Goal: Task Accomplishment & Management: Use online tool/utility

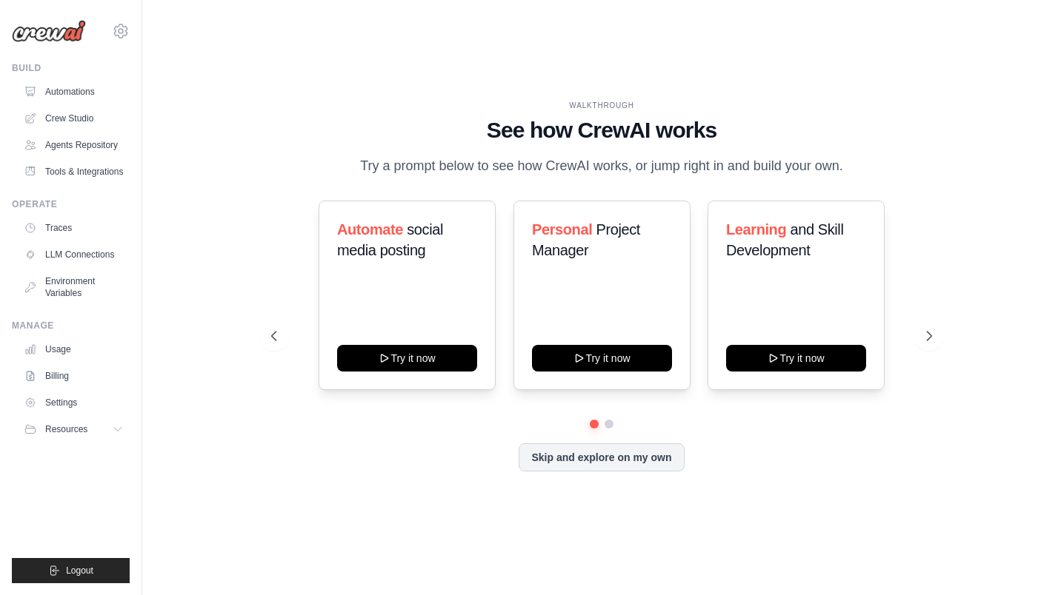
click at [59, 116] on link "Crew Studio" at bounding box center [74, 119] width 112 height 24
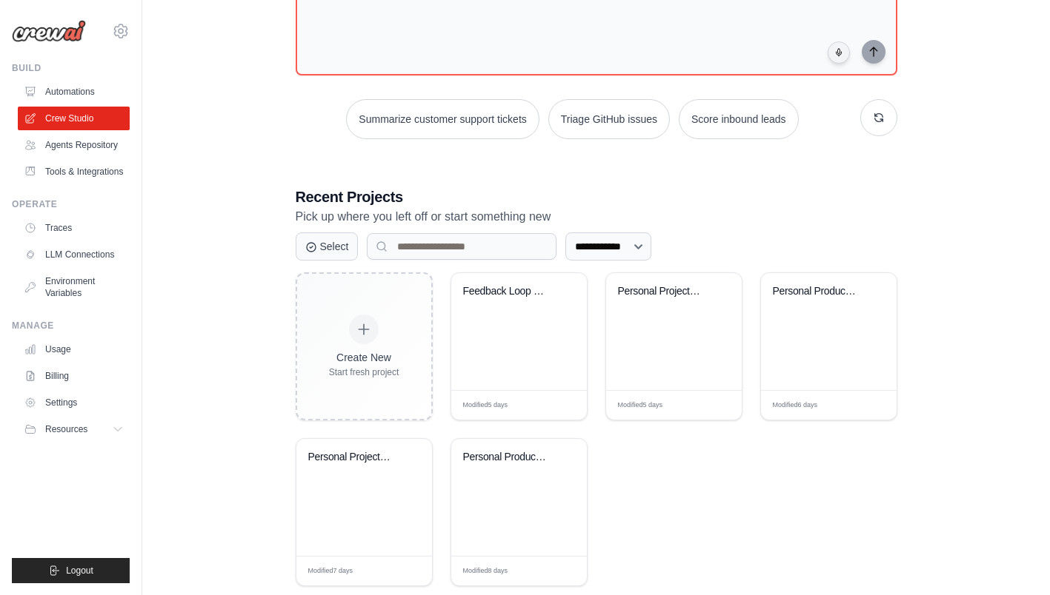
scroll to position [156, 0]
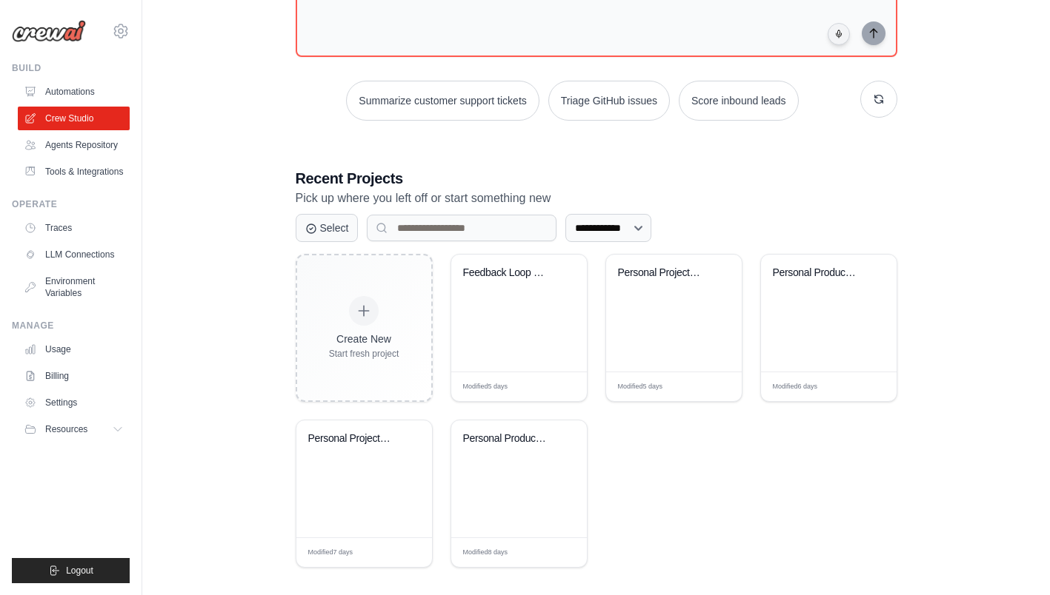
click at [521, 327] on div "Feedback Loop User Stories & Techni..." at bounding box center [519, 313] width 136 height 117
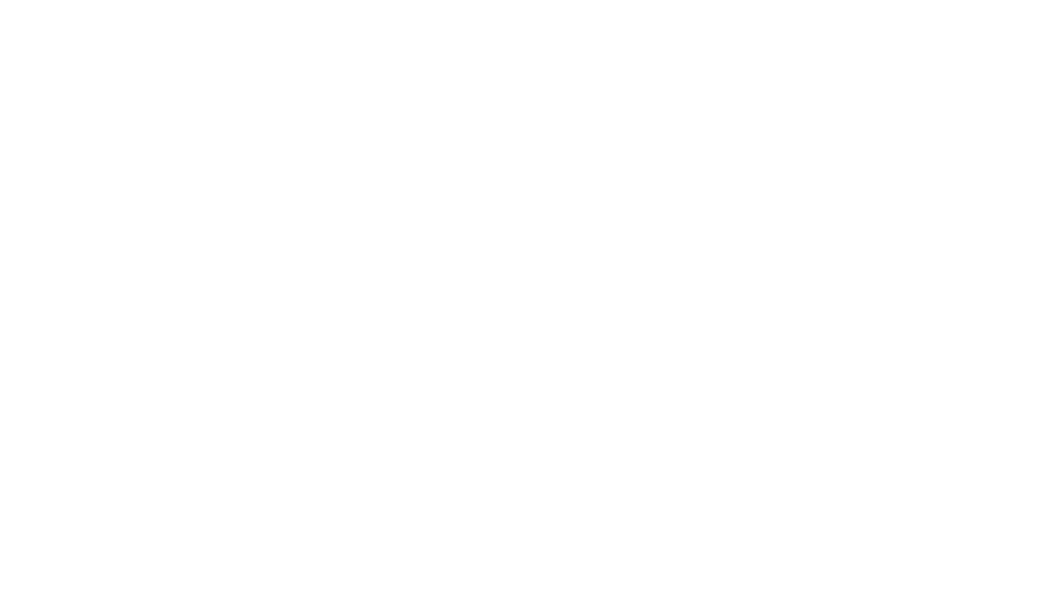
click at [524, 0] on html at bounding box center [530, 0] width 1061 height 0
click at [511, 0] on html at bounding box center [530, 0] width 1061 height 0
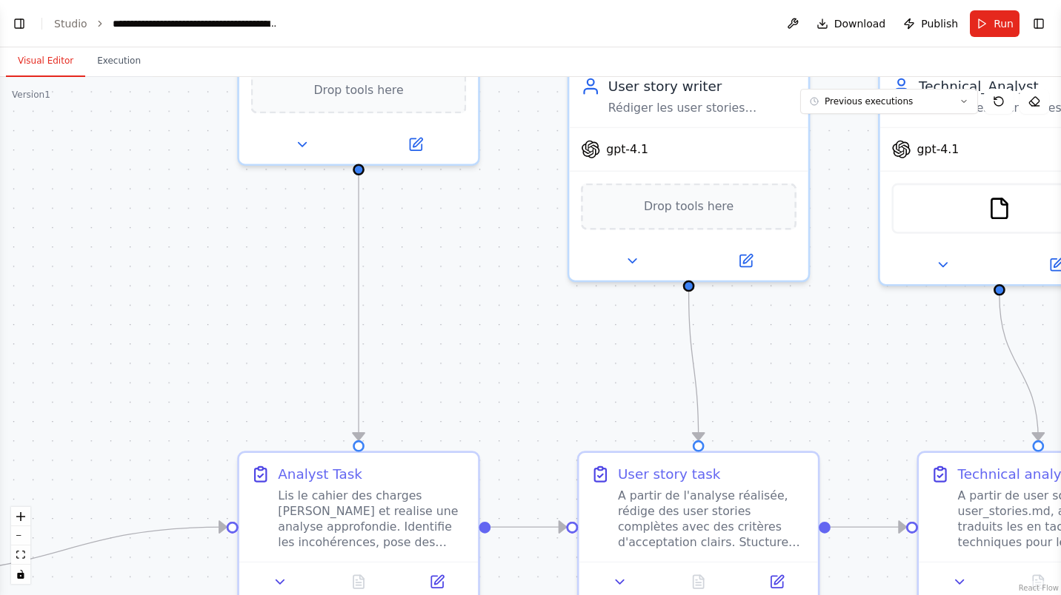
scroll to position [4491, 0]
click at [17, 538] on button "zoom out" at bounding box center [20, 536] width 19 height 19
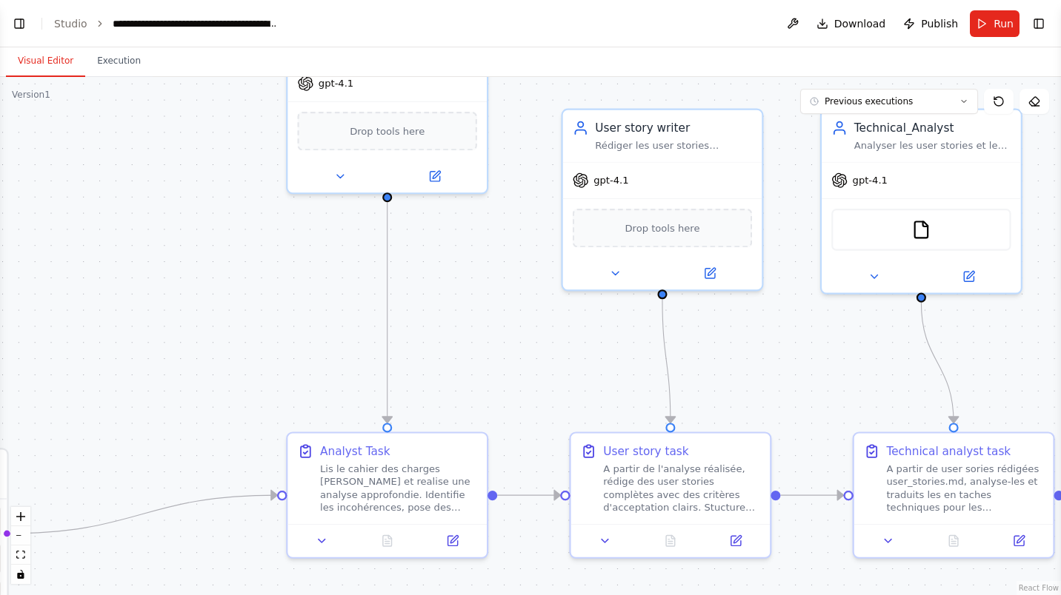
click at [17, 538] on button "zoom out" at bounding box center [20, 536] width 19 height 19
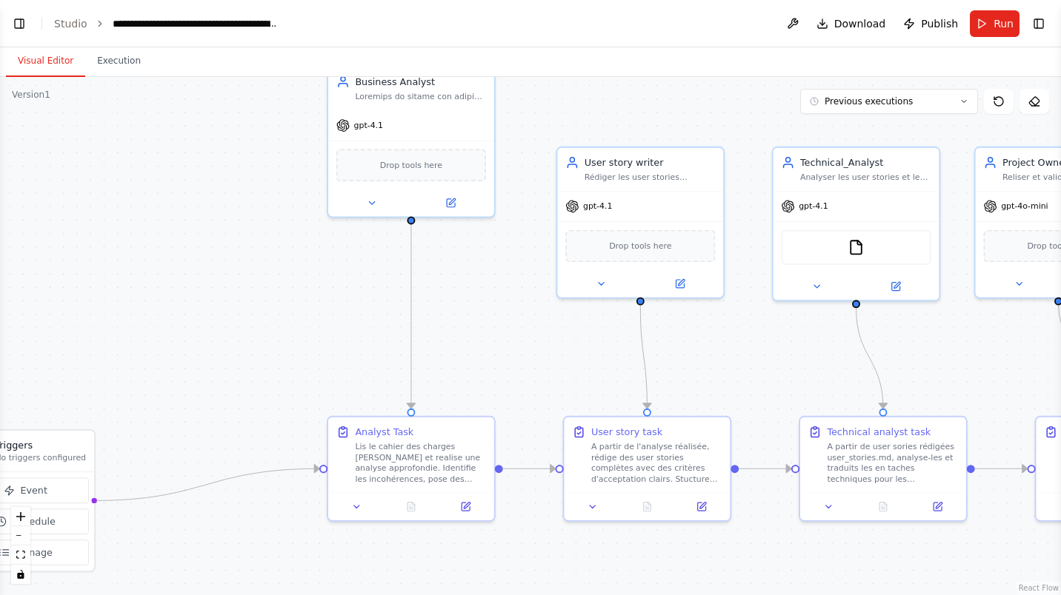
click at [17, 538] on button "zoom out" at bounding box center [20, 536] width 19 height 19
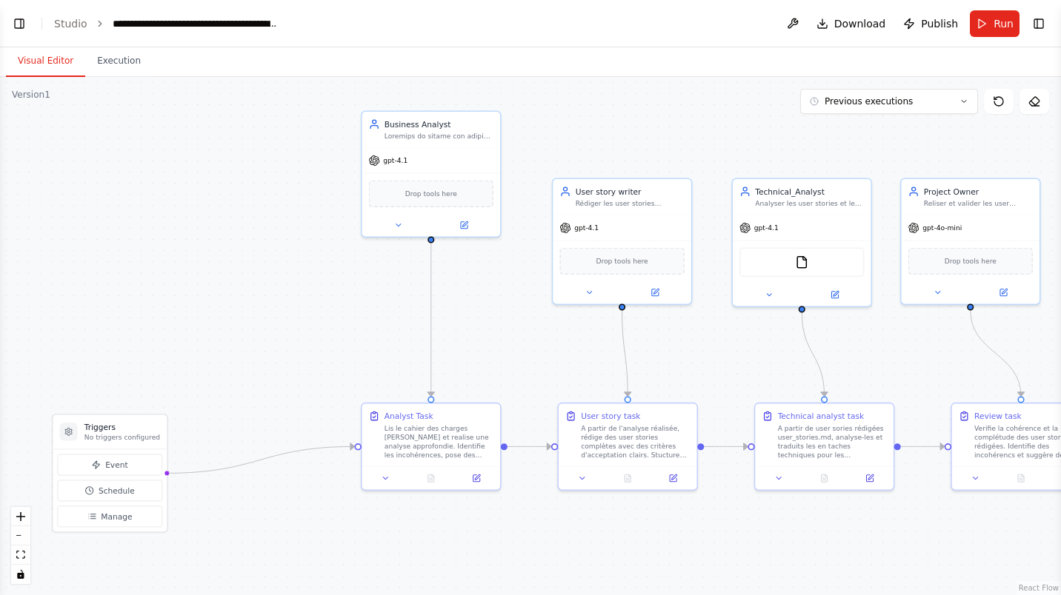
click at [17, 538] on button "zoom out" at bounding box center [20, 536] width 19 height 19
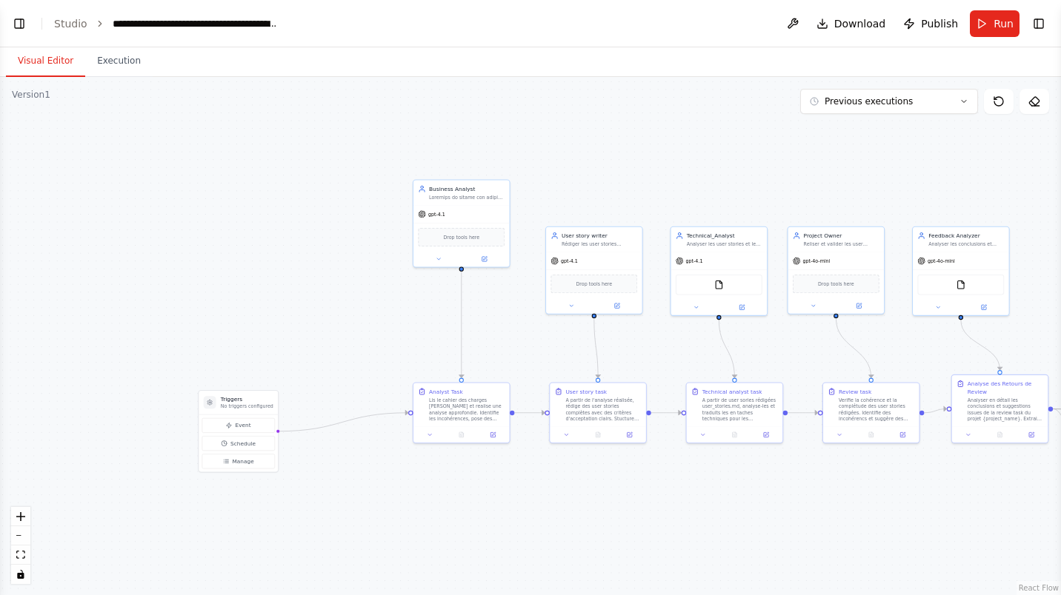
click at [18, 537] on button "zoom out" at bounding box center [20, 536] width 19 height 19
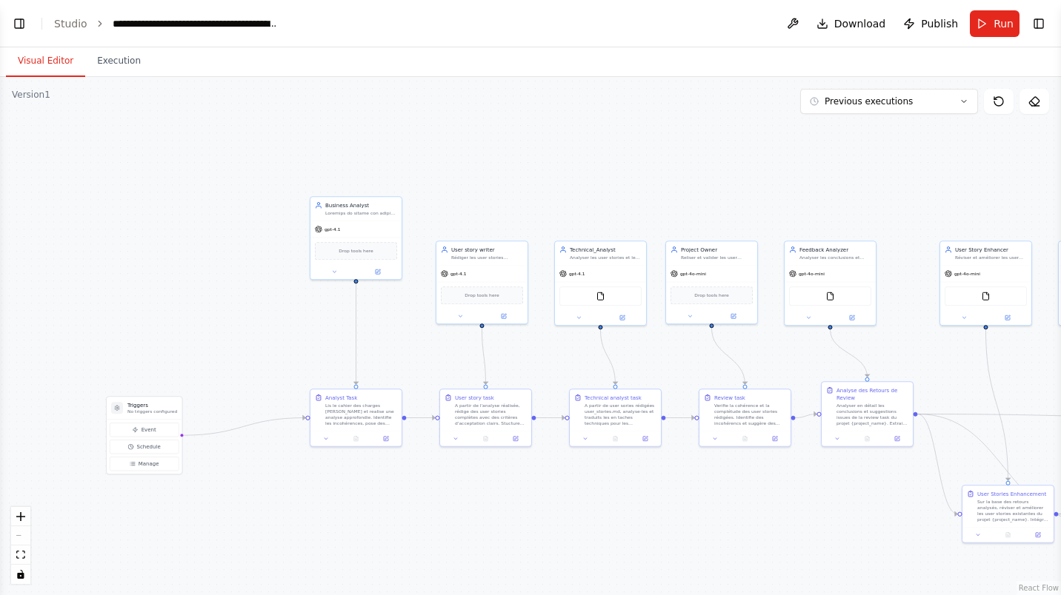
drag, startPoint x: 651, startPoint y: 162, endPoint x: 542, endPoint y: 171, distance: 109.2
click at [542, 171] on div ".deletable-edge-delete-btn { width: 20px; height: 20px; border: 0px solid #ffff…" at bounding box center [530, 336] width 1061 height 518
click at [864, 452] on div ".deletable-edge-delete-btn { width: 20px; height: 20px; border: 0px solid #ffff…" at bounding box center [530, 336] width 1061 height 518
click at [23, 518] on icon "zoom in" at bounding box center [20, 517] width 9 height 9
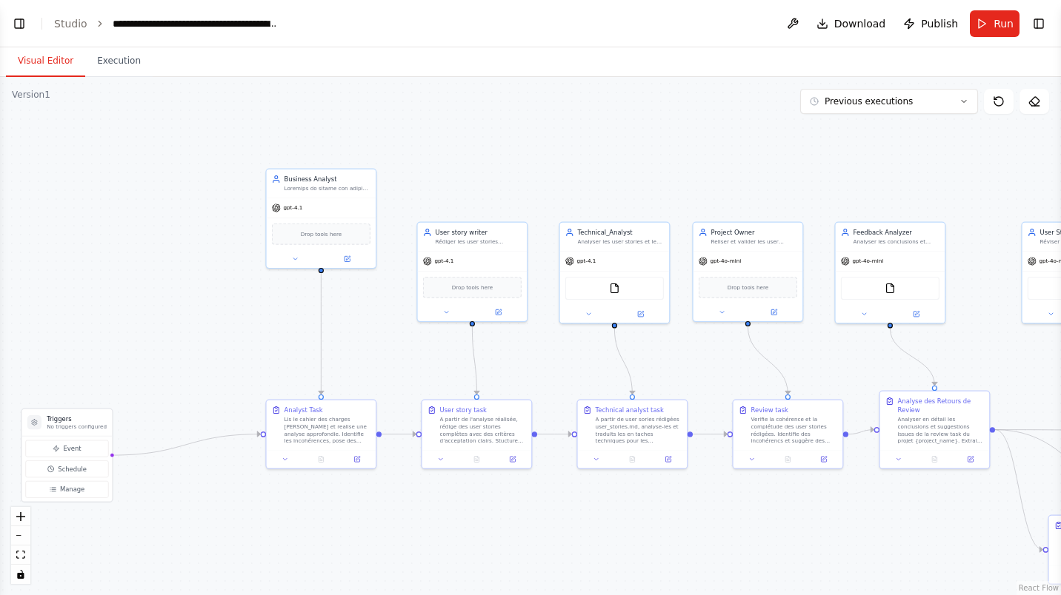
click at [23, 518] on icon "zoom in" at bounding box center [20, 517] width 9 height 9
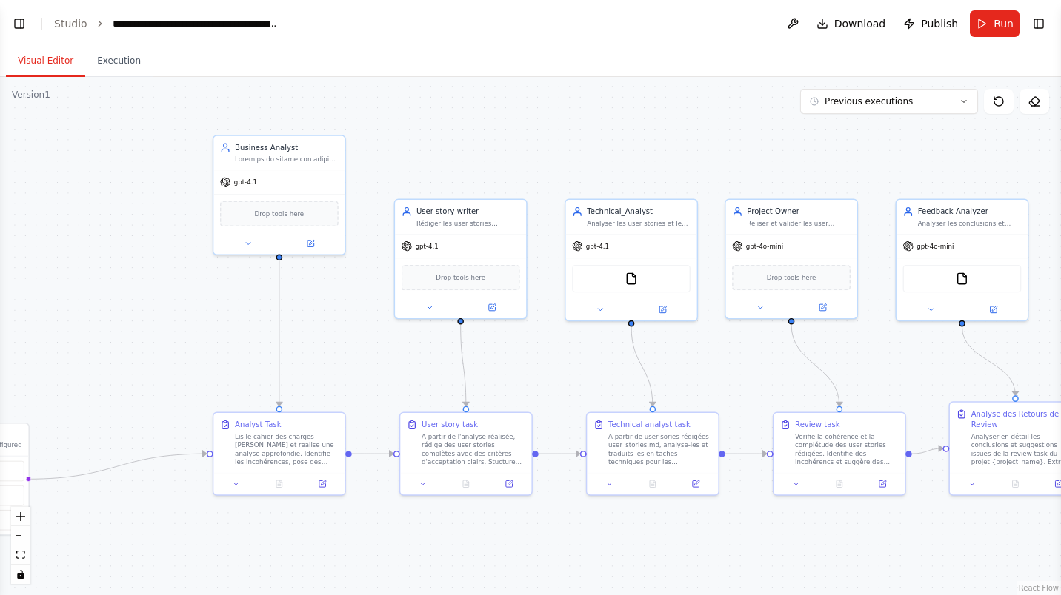
click at [23, 518] on icon "zoom in" at bounding box center [20, 517] width 9 height 9
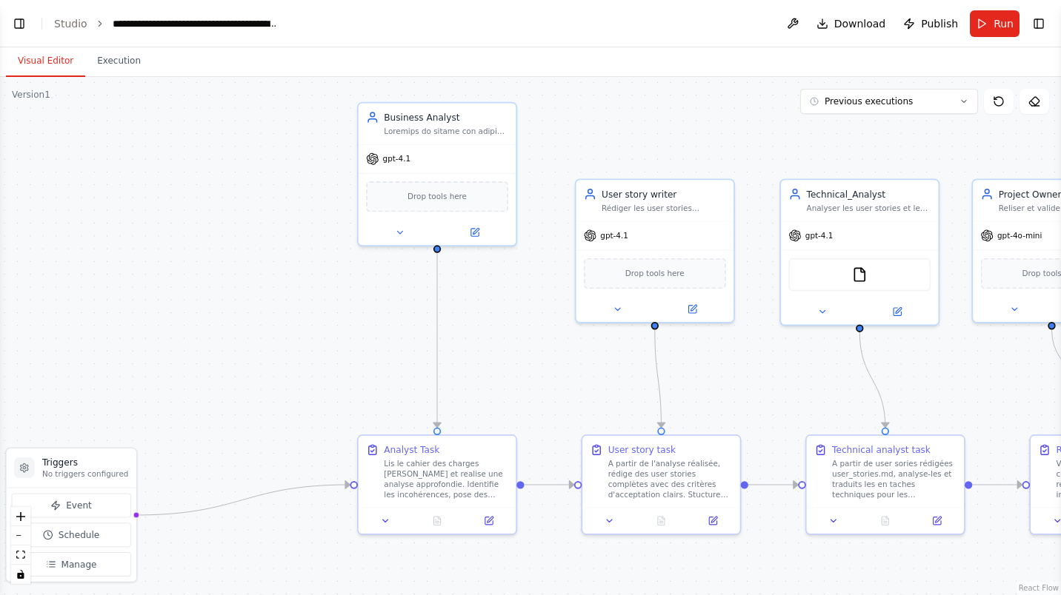
drag, startPoint x: 423, startPoint y: 133, endPoint x: 627, endPoint y: 144, distance: 204.0
click at [627, 144] on div ".deletable-edge-delete-btn { width: 20px; height: 20px; border: 0px solid #ffff…" at bounding box center [530, 336] width 1061 height 518
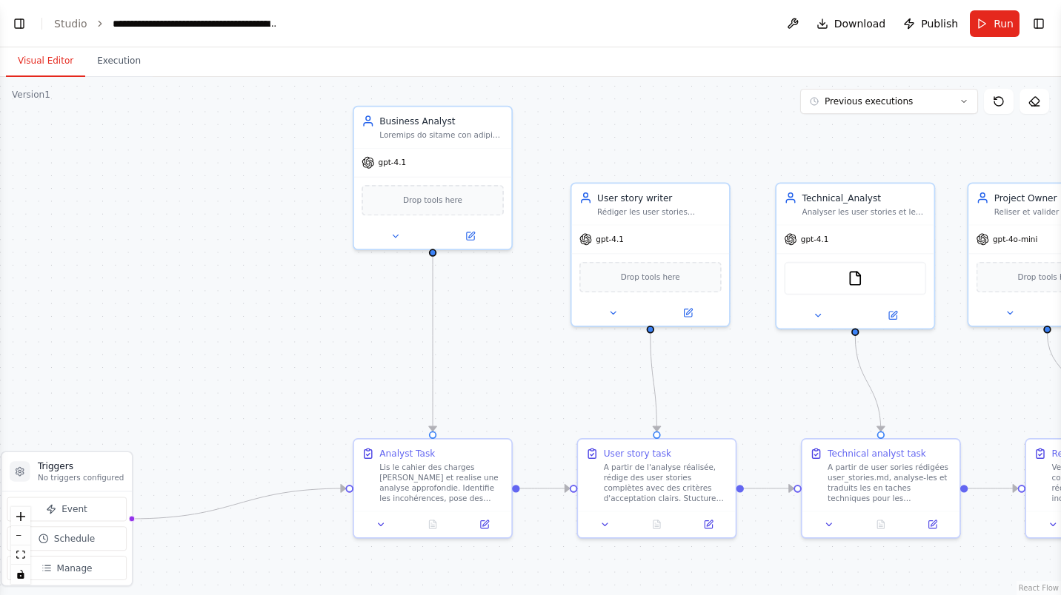
click at [472, 237] on icon at bounding box center [469, 236] width 7 height 7
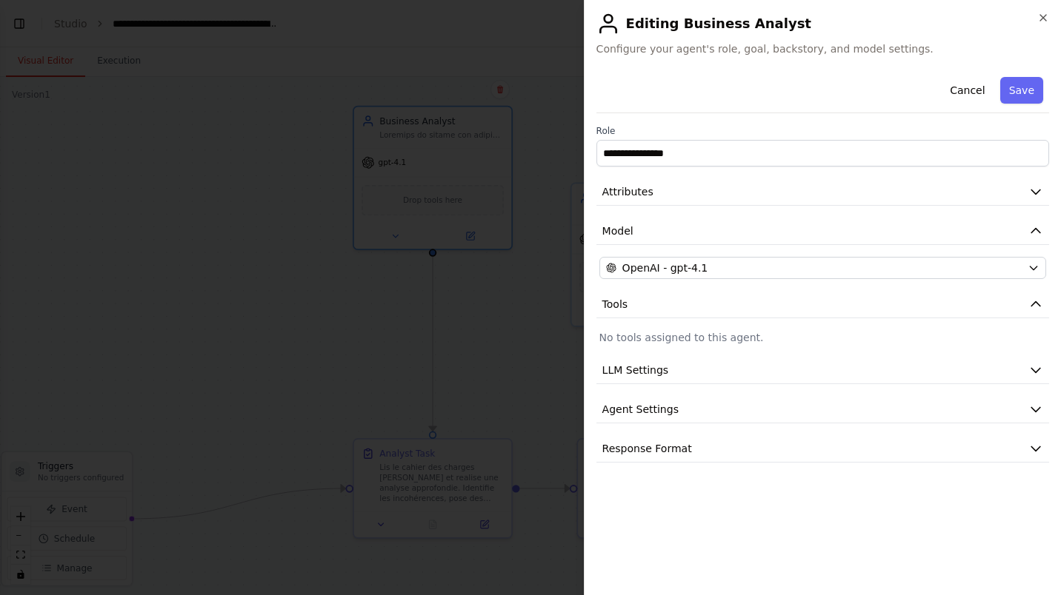
click at [1036, 193] on icon "button" at bounding box center [1035, 192] width 9 height 4
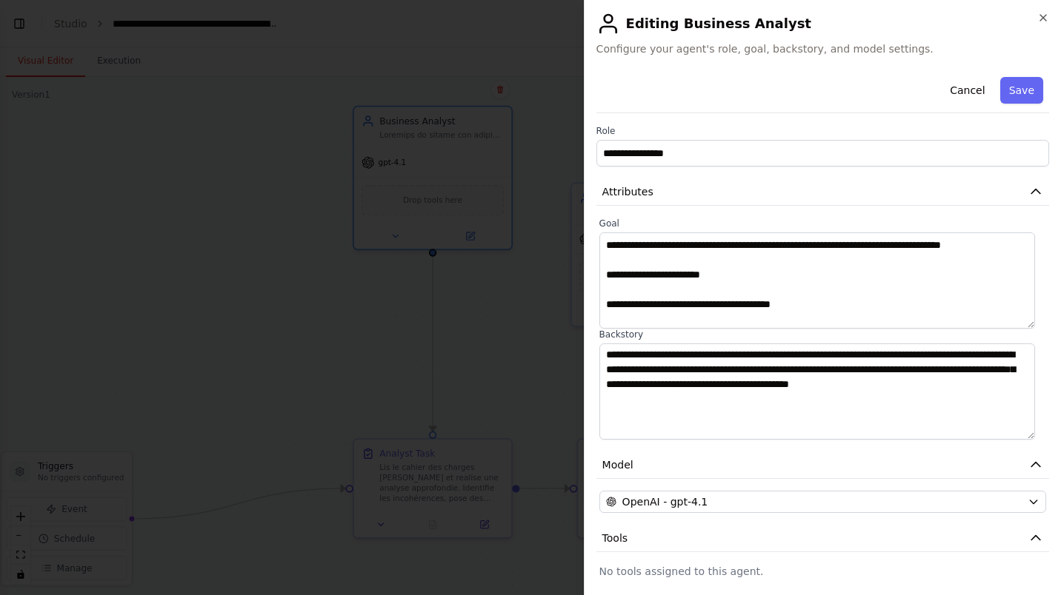
scroll to position [617, 0]
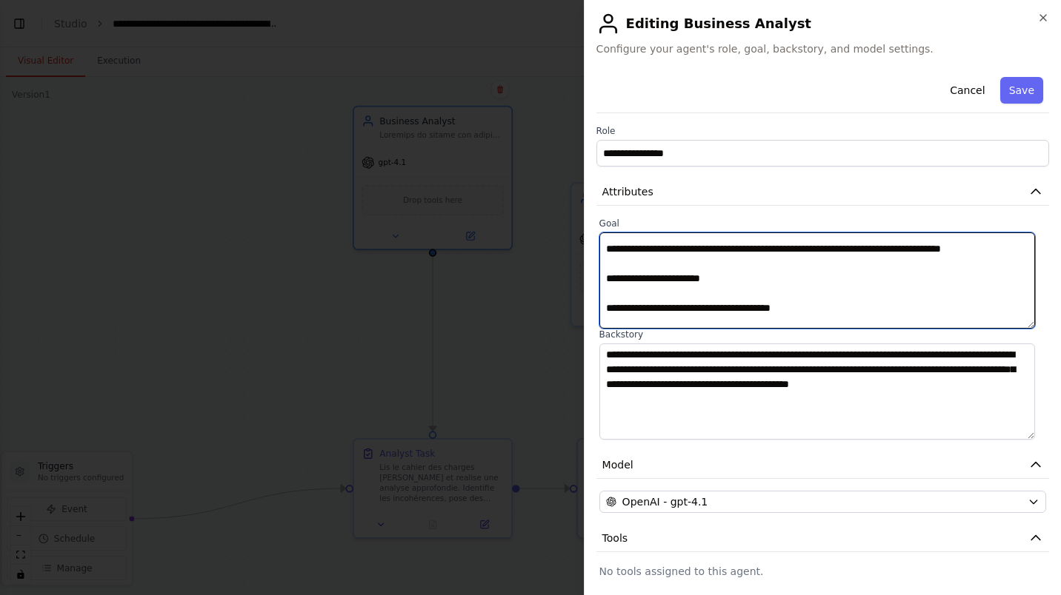
click at [833, 276] on textarea at bounding box center [817, 281] width 436 height 96
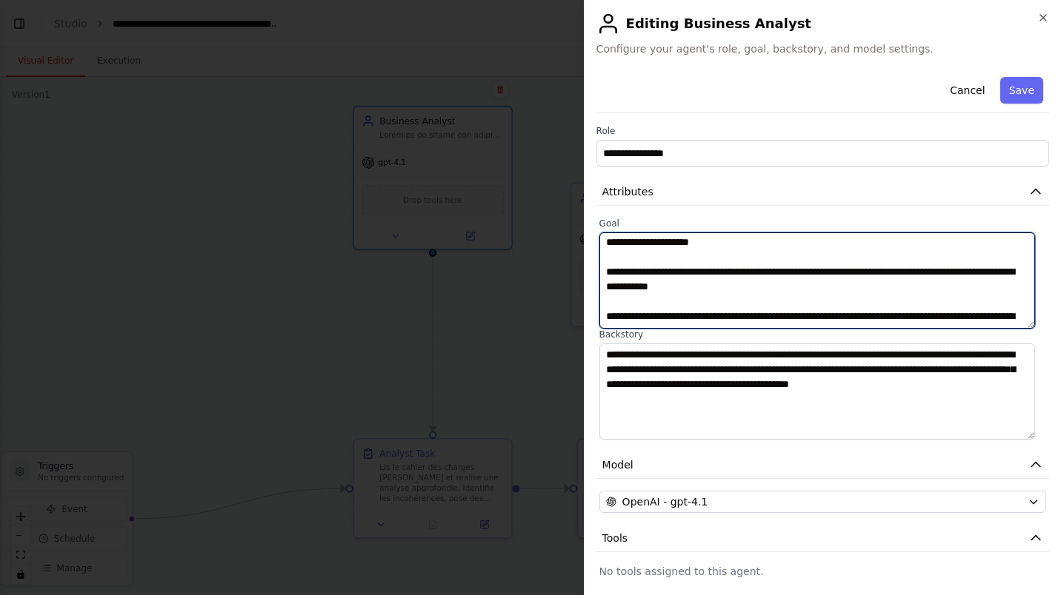
scroll to position [59, 0]
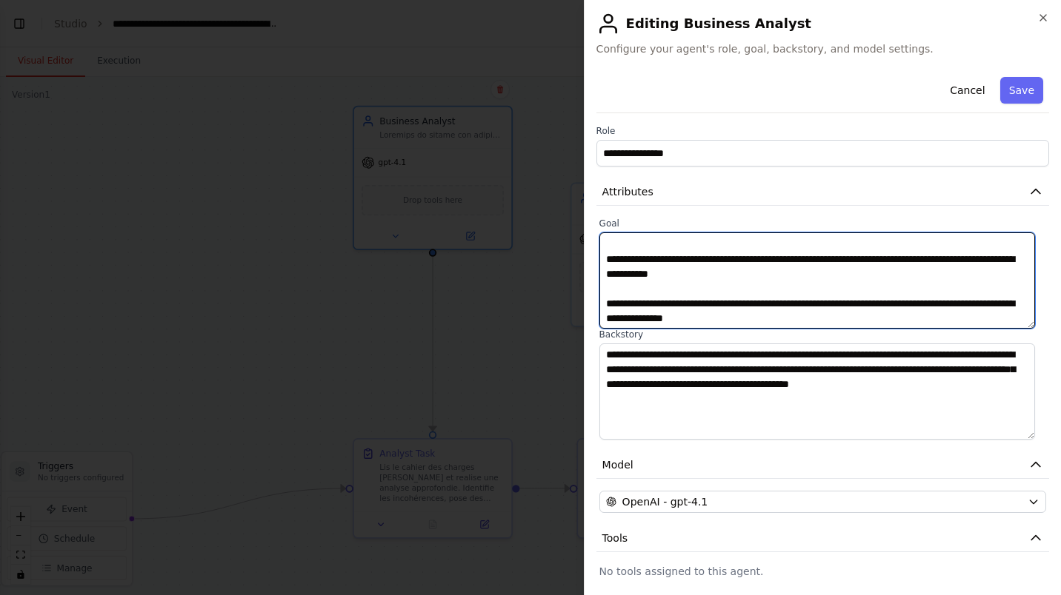
click at [809, 301] on textarea at bounding box center [817, 281] width 436 height 96
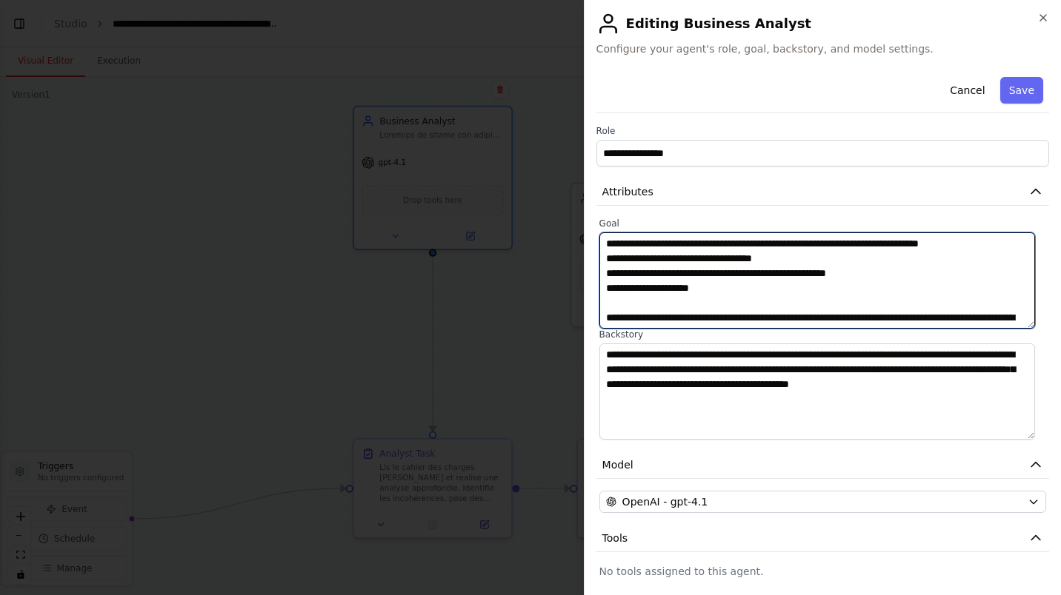
click at [883, 273] on textarea at bounding box center [817, 281] width 436 height 96
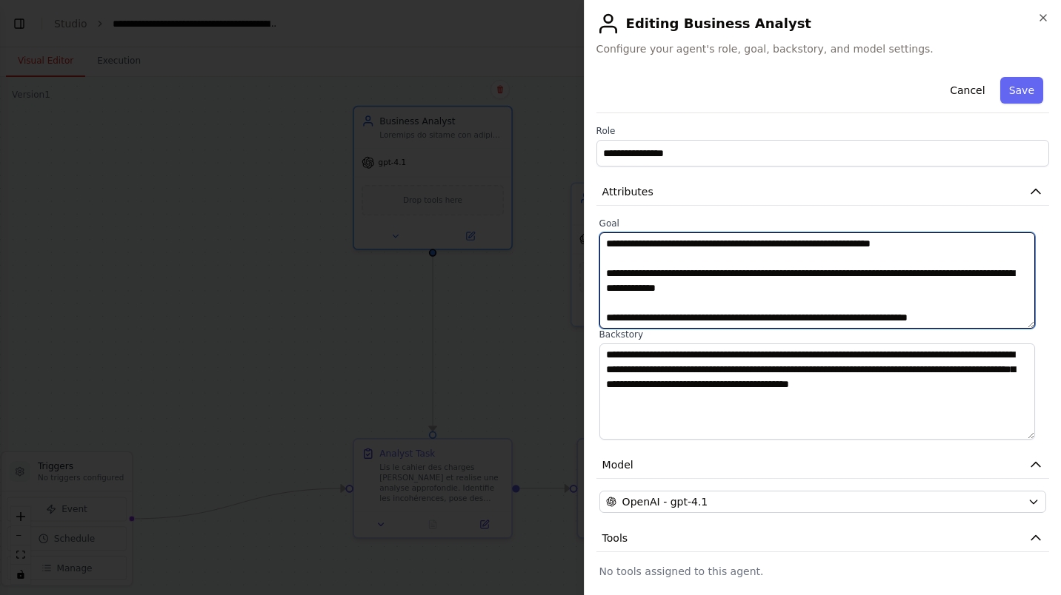
scroll to position [781, 0]
type textarea "**********"
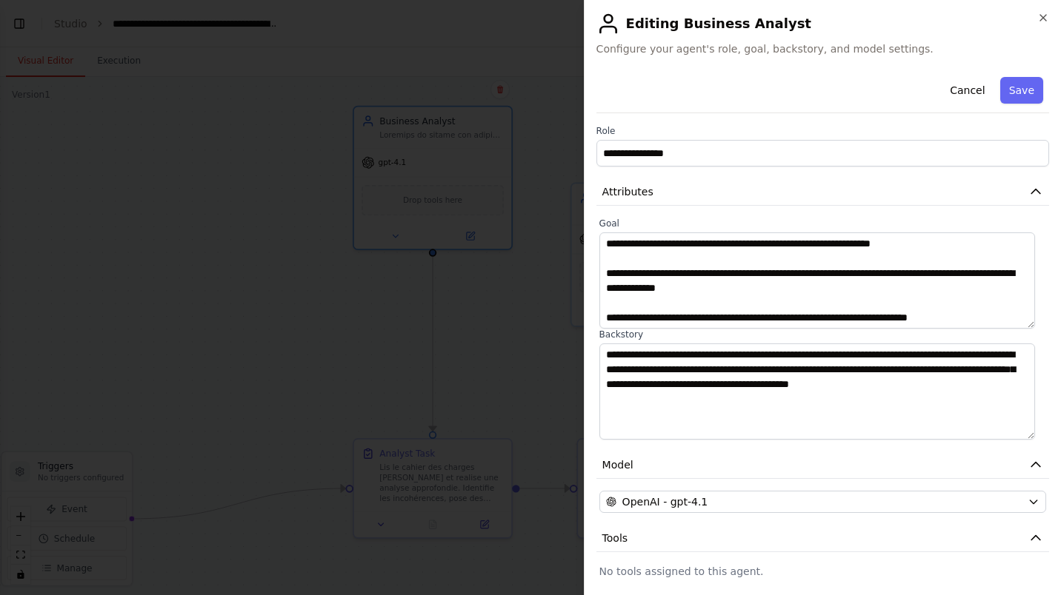
click at [1010, 98] on button "Save" at bounding box center [1021, 90] width 43 height 27
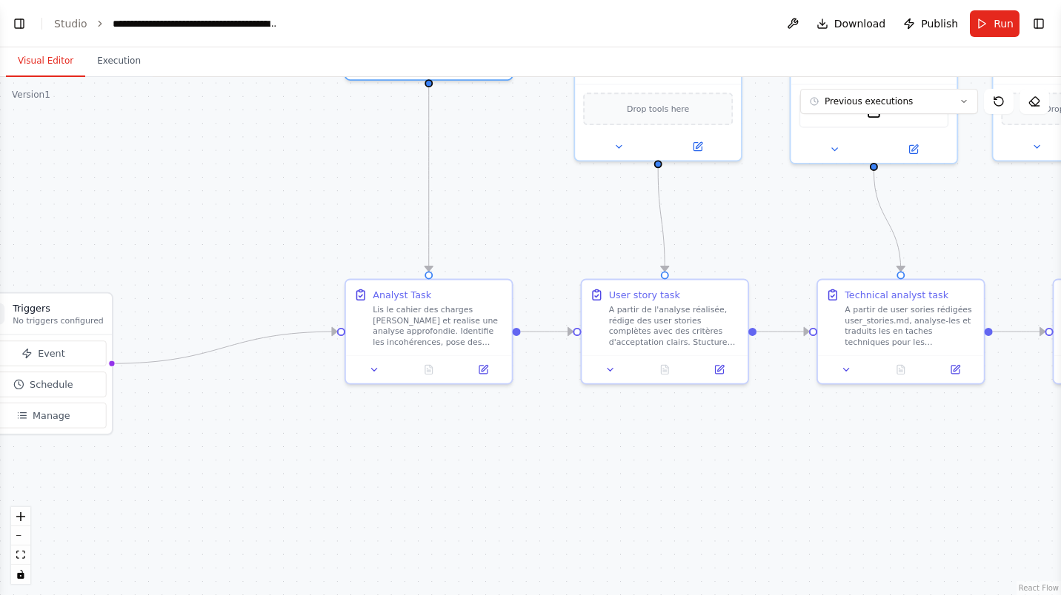
drag, startPoint x: 517, startPoint y: 382, endPoint x: 518, endPoint y: 218, distance: 163.7
click at [518, 218] on div ".deletable-edge-delete-btn { width: 20px; height: 20px; border: 0px solid #ffff…" at bounding box center [530, 336] width 1061 height 518
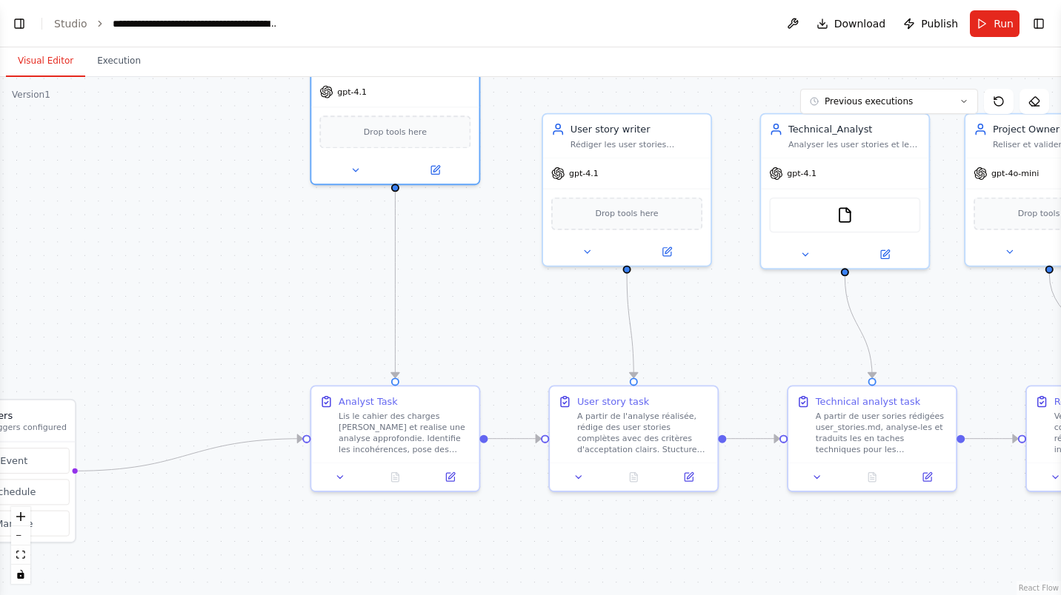
drag, startPoint x: 750, startPoint y: 231, endPoint x: 717, endPoint y: 338, distance: 111.5
click at [717, 338] on div ".deletable-edge-delete-btn { width: 20px; height: 20px; border: 0px solid #ffff…" at bounding box center [530, 336] width 1061 height 518
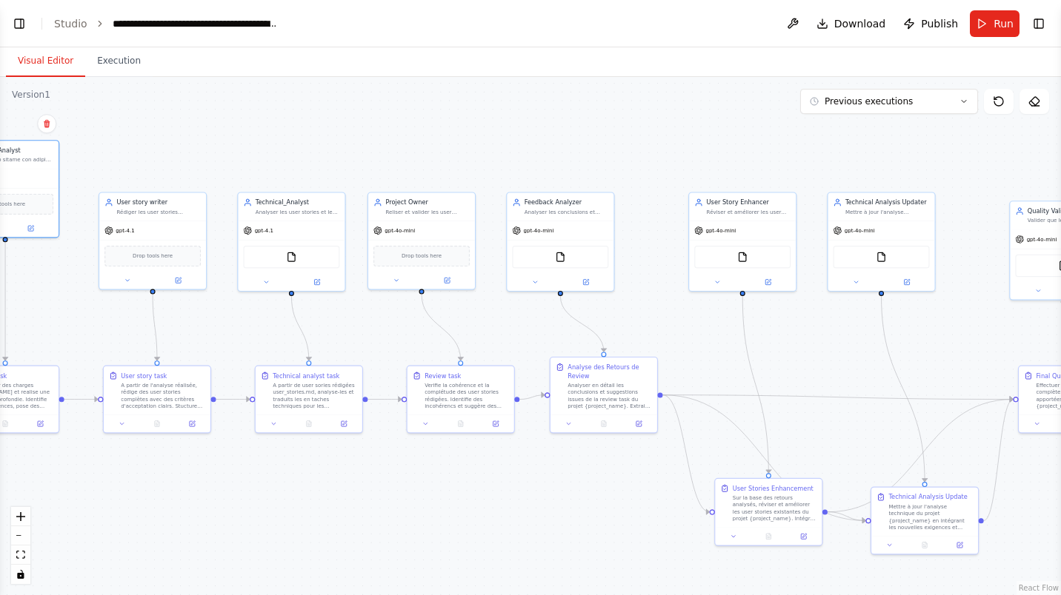
drag, startPoint x: 911, startPoint y: 159, endPoint x: 377, endPoint y: 156, distance: 534.0
click at [377, 156] on div ".deletable-edge-delete-btn { width: 20px; height: 20px; border: 0px solid #ffff…" at bounding box center [530, 336] width 1061 height 518
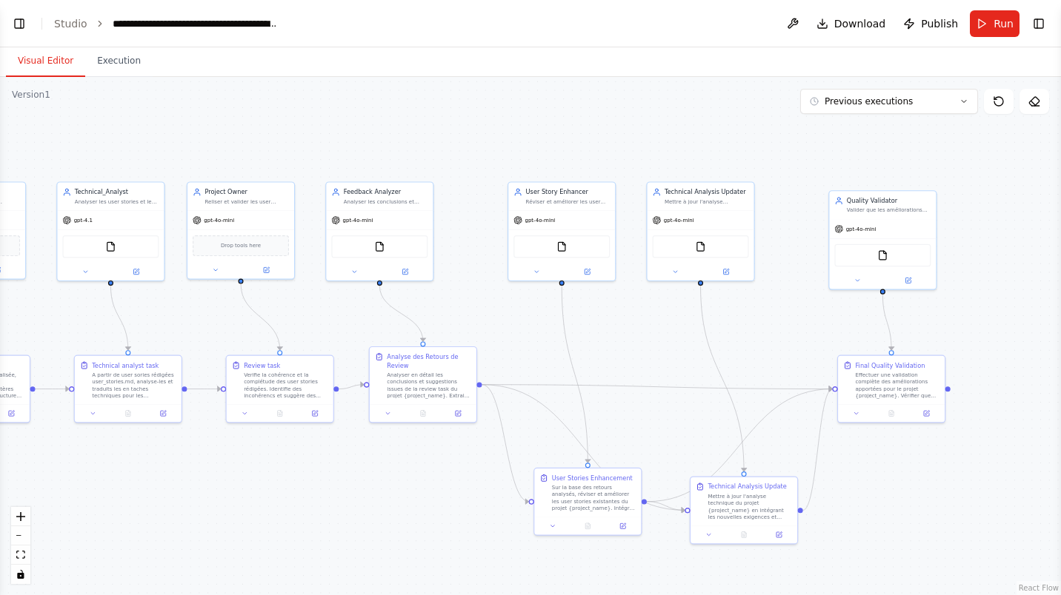
drag, startPoint x: 782, startPoint y: 149, endPoint x: 604, endPoint y: 136, distance: 178.2
click at [604, 136] on div ".deletable-edge-delete-btn { width: 20px; height: 20px; border: 0px solid #ffff…" at bounding box center [530, 336] width 1061 height 518
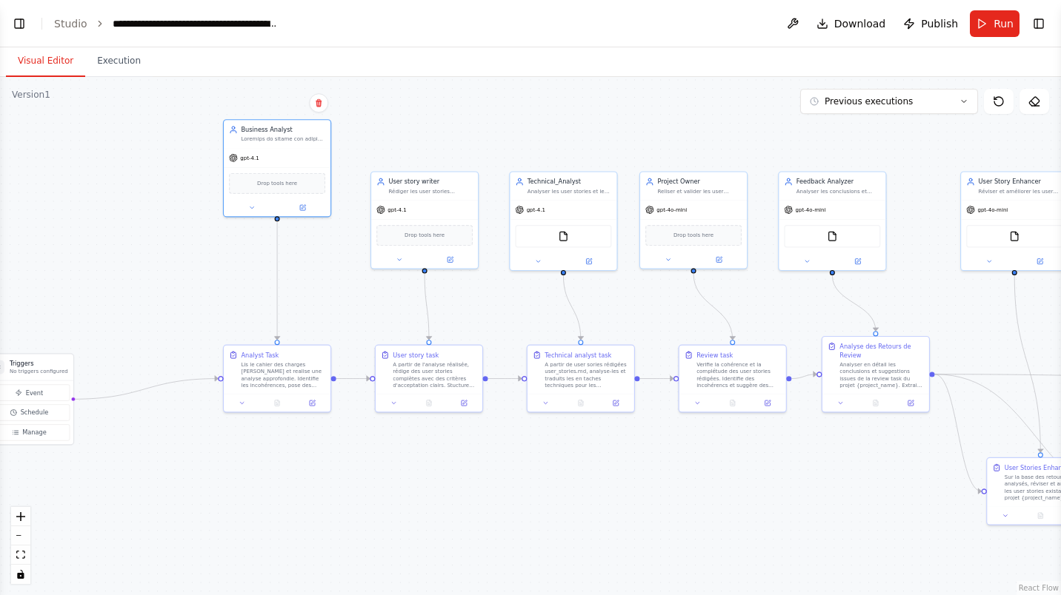
drag, startPoint x: 333, startPoint y: 465, endPoint x: 767, endPoint y: 469, distance: 434.8
click at [783, 457] on div ".deletable-edge-delete-btn { width: 20px; height: 20px; border: 0px solid #ffff…" at bounding box center [530, 336] width 1061 height 518
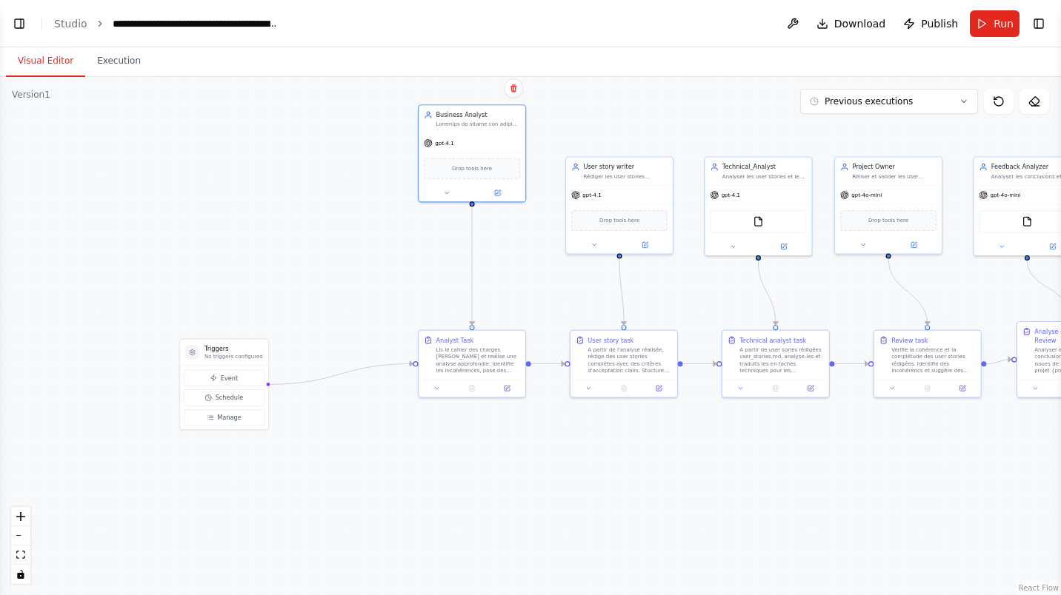
drag, startPoint x: 355, startPoint y: 473, endPoint x: 541, endPoint y: 454, distance: 187.6
click at [549, 458] on div ".deletable-edge-delete-btn { width: 20px; height: 20px; border: 0px solid #ffff…" at bounding box center [530, 336] width 1061 height 518
click at [463, 380] on div at bounding box center [471, 389] width 107 height 18
click at [467, 369] on div "Lis le cahier des charges fourni et realise une analyse approfondie. Identifie …" at bounding box center [478, 360] width 84 height 27
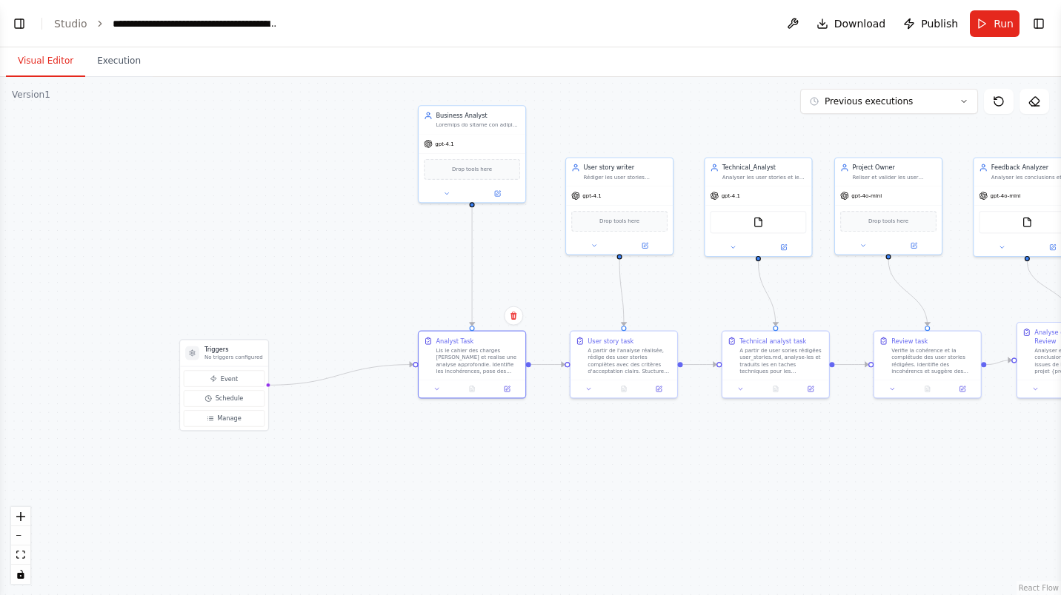
click at [510, 389] on button at bounding box center [507, 389] width 30 height 10
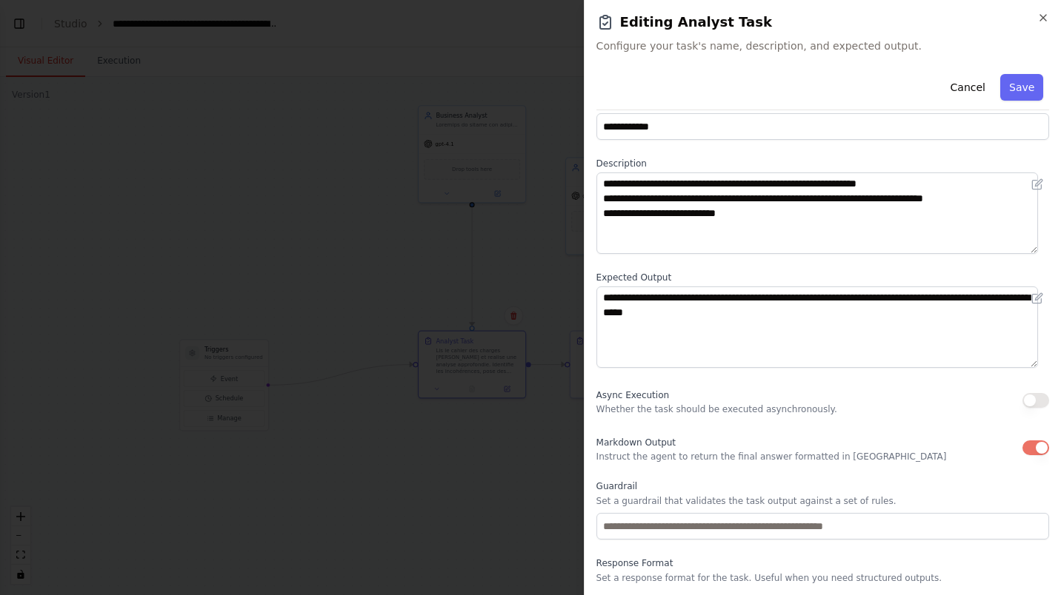
scroll to position [0, 0]
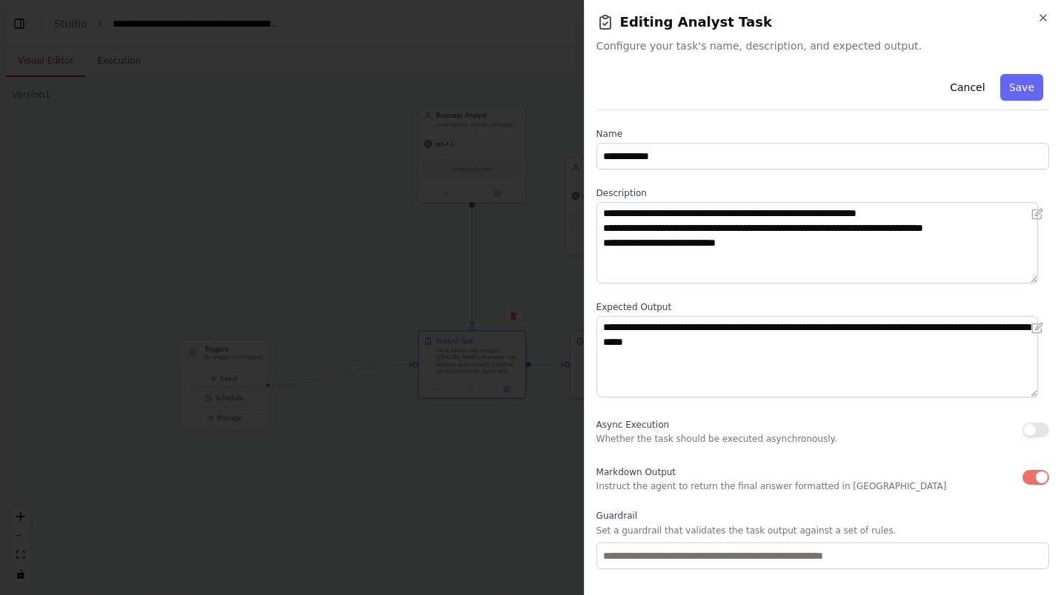
click at [1019, 87] on button "Save" at bounding box center [1021, 87] width 43 height 27
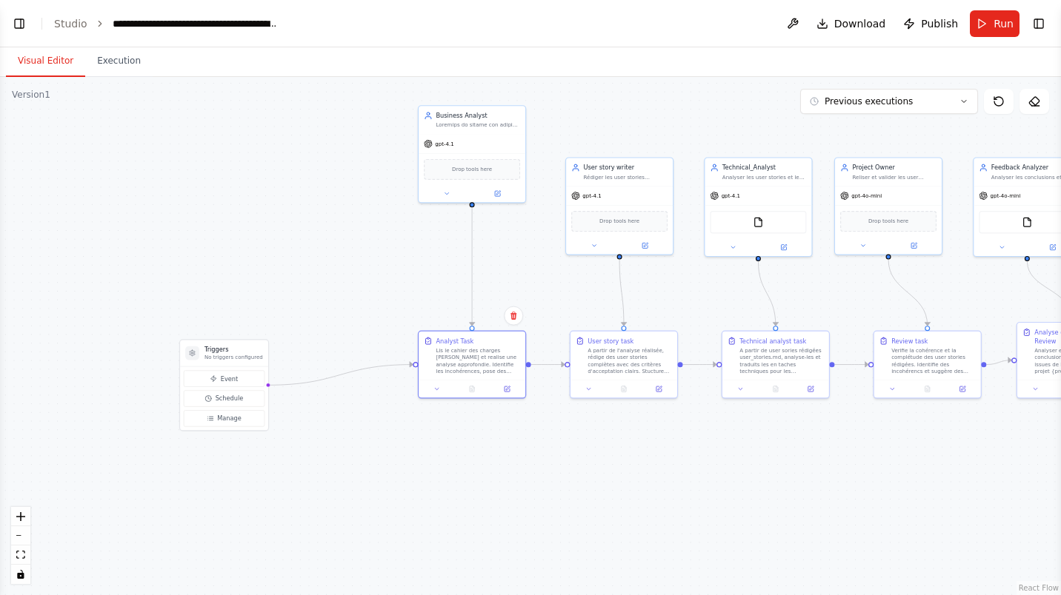
click at [632, 201] on div "gpt-4.1" at bounding box center [619, 196] width 107 height 19
click at [646, 244] on icon at bounding box center [644, 245] width 5 height 5
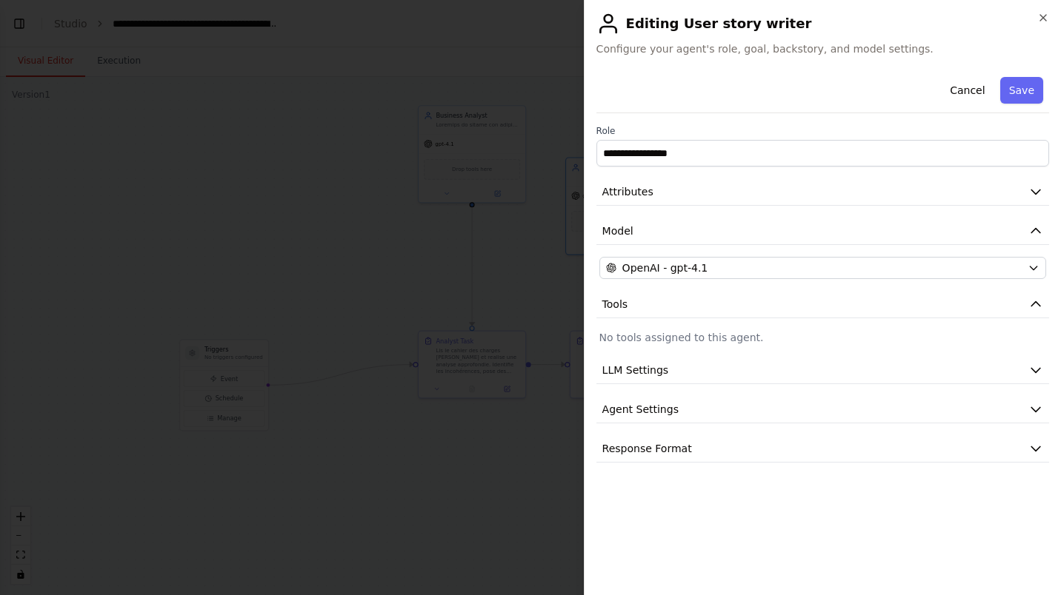
click at [1038, 195] on icon "button" at bounding box center [1035, 191] width 15 height 15
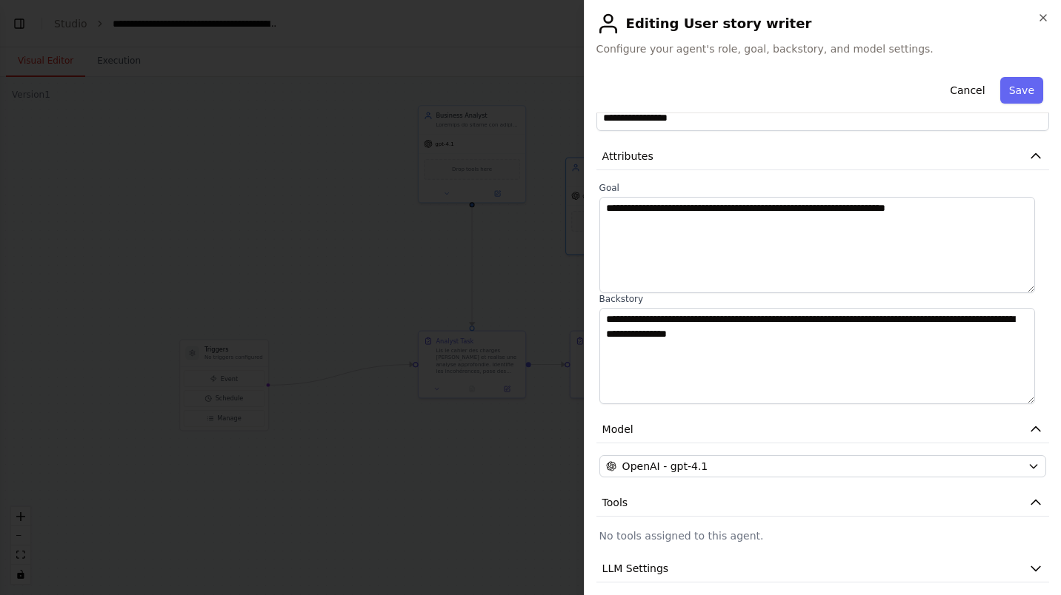
scroll to position [39, 0]
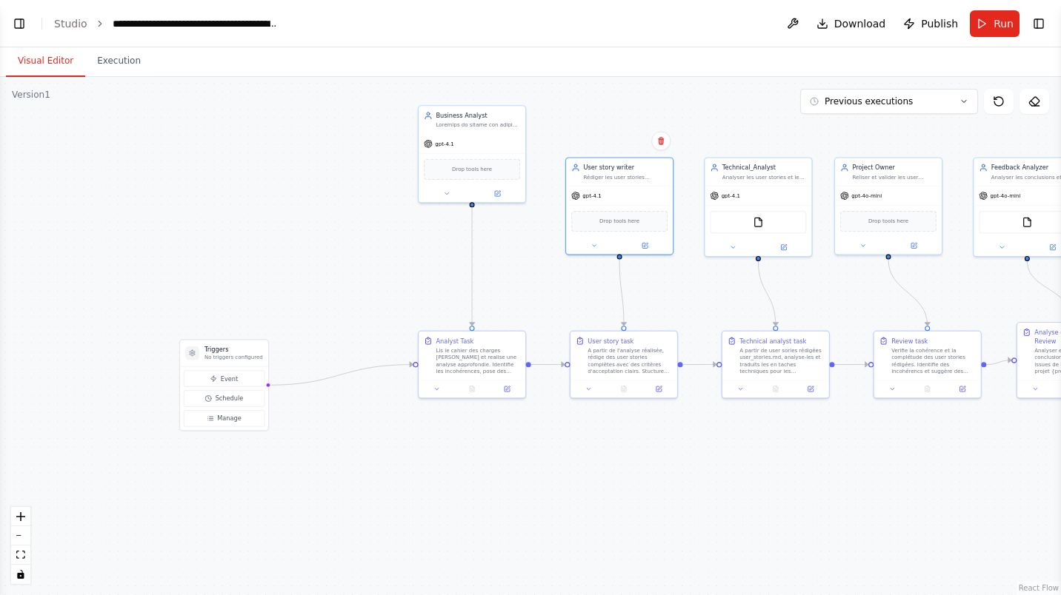
click at [658, 397] on div "User story task A partir de l'analyse réalisée, rédige des user stories complèt…" at bounding box center [624, 365] width 108 height 68
click at [659, 393] on div at bounding box center [623, 389] width 107 height 18
click at [656, 388] on icon at bounding box center [658, 389] width 5 height 5
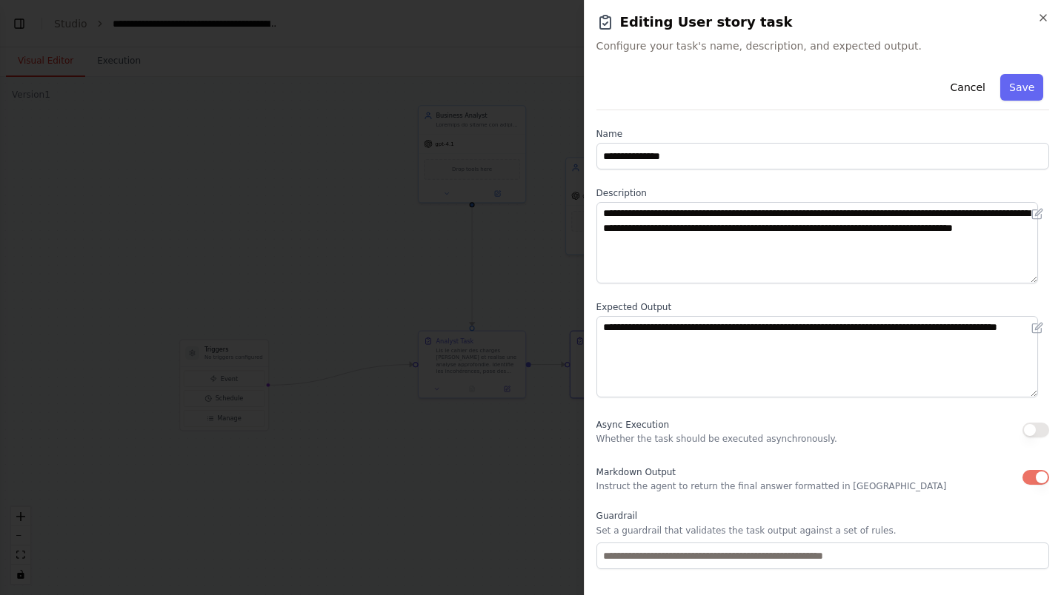
click at [1044, 16] on icon "button" at bounding box center [1043, 18] width 12 height 12
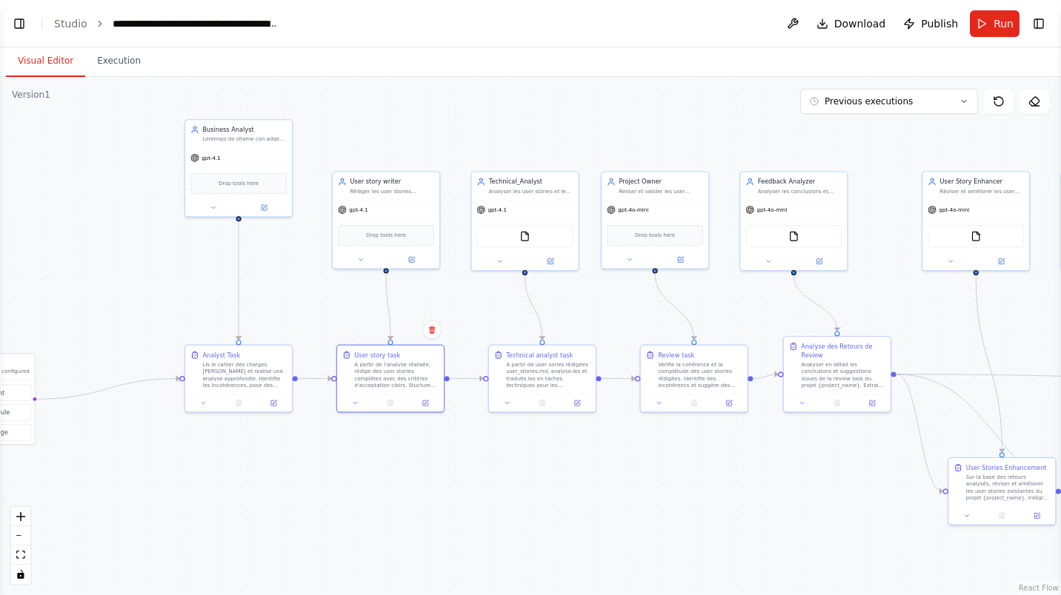
drag, startPoint x: 804, startPoint y: 470, endPoint x: 570, endPoint y: 484, distance: 233.7
click at [570, 484] on div ".deletable-edge-delete-btn { width: 20px; height: 20px; border: 0px solid #ffff…" at bounding box center [530, 336] width 1061 height 518
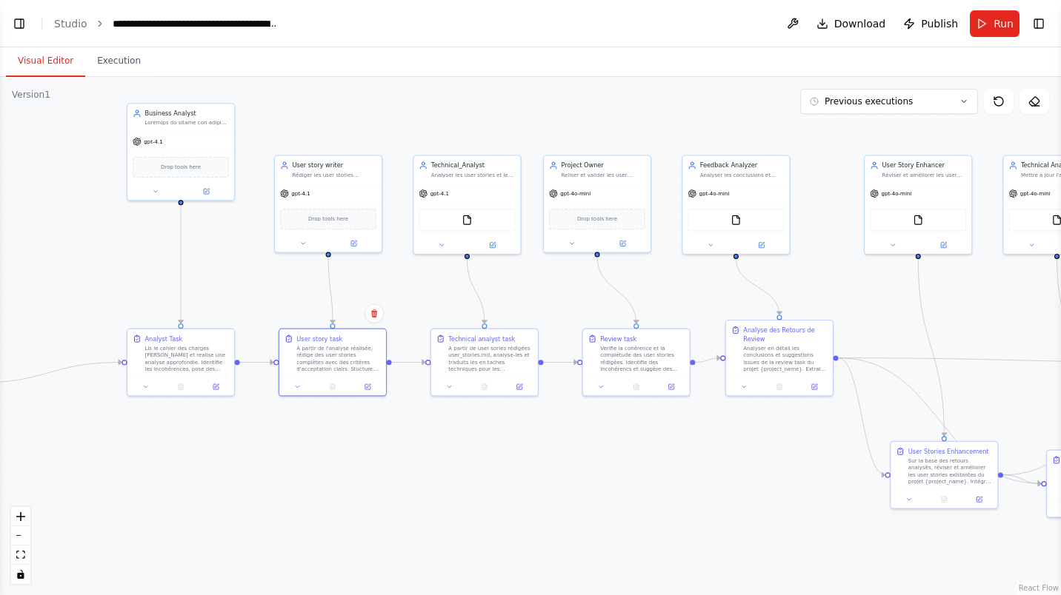
drag, startPoint x: 904, startPoint y: 476, endPoint x: 869, endPoint y: 458, distance: 40.1
click at [869, 458] on div ".deletable-edge-delete-btn { width: 20px; height: 20px; border: 0px solid #ffff…" at bounding box center [530, 336] width 1061 height 518
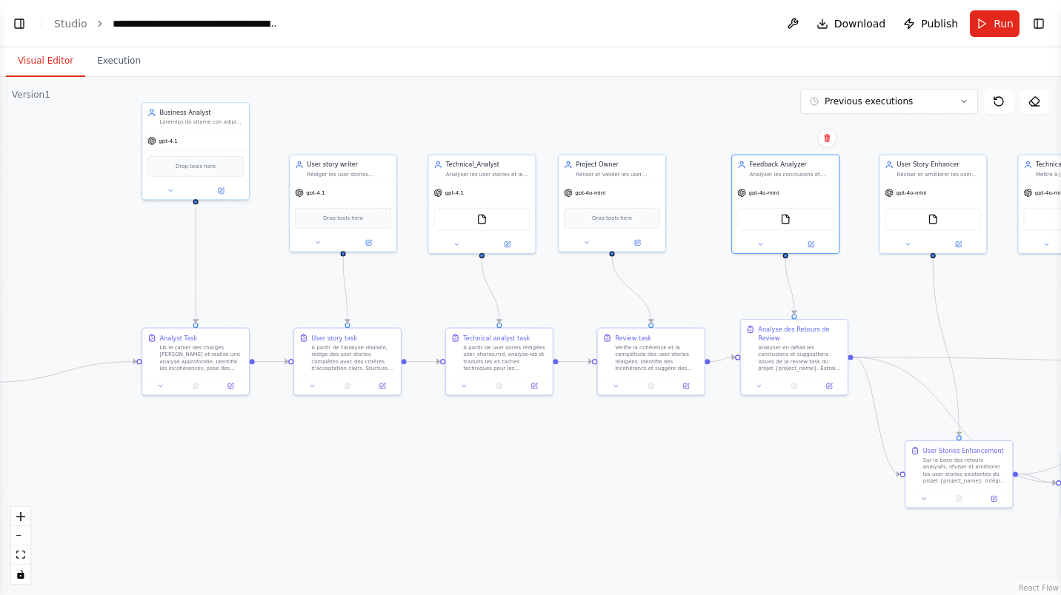
drag, startPoint x: 754, startPoint y: 163, endPoint x: 791, endPoint y: 161, distance: 37.1
click at [791, 161] on div "Feedback Analyzer" at bounding box center [792, 165] width 84 height 9
drag, startPoint x: 611, startPoint y: 167, endPoint x: 638, endPoint y: 164, distance: 27.5
click at [638, 164] on div "Project Owner" at bounding box center [644, 165] width 84 height 9
drag, startPoint x: 468, startPoint y: 170, endPoint x: 482, endPoint y: 170, distance: 14.1
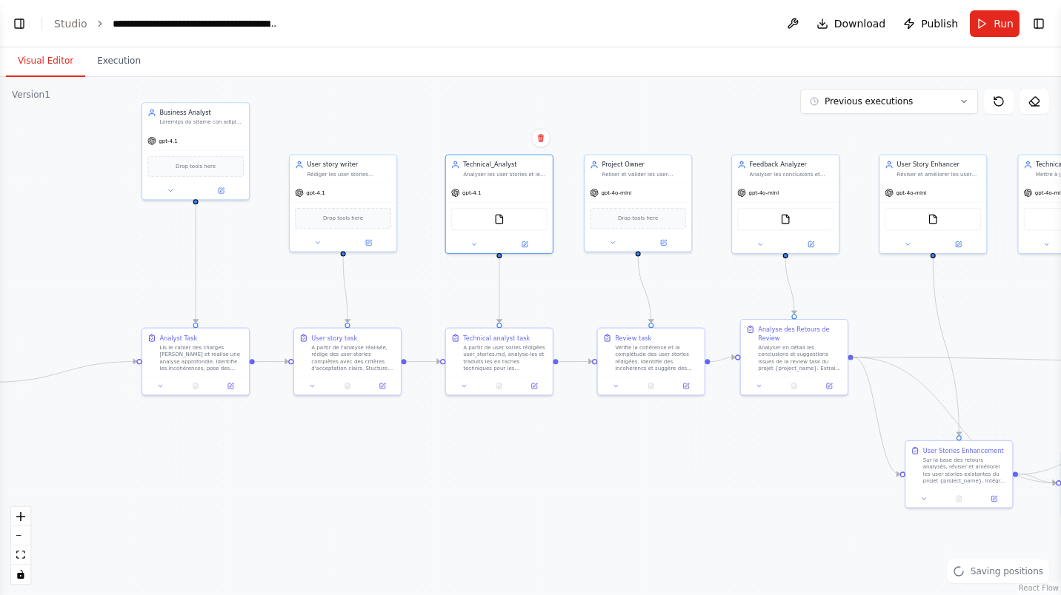
click at [482, 171] on div "Analyser les user stories et les traduires en tache techniques pour les dévelop…" at bounding box center [505, 174] width 84 height 7
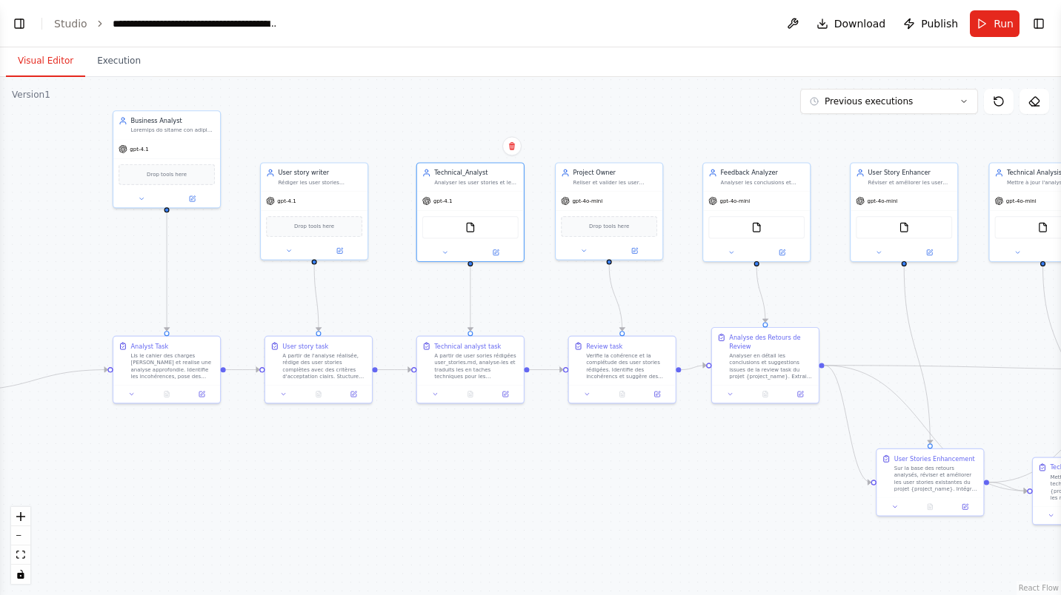
drag, startPoint x: 674, startPoint y: 461, endPoint x: 645, endPoint y: 469, distance: 30.0
click at [645, 469] on div ".deletable-edge-delete-btn { width: 20px; height: 20px; border: 0px solid #ffff…" at bounding box center [530, 336] width 1061 height 518
drag, startPoint x: 618, startPoint y: 176, endPoint x: 627, endPoint y: 180, distance: 9.3
click at [627, 180] on div "Project Owner" at bounding box center [623, 181] width 84 height 9
drag, startPoint x: 638, startPoint y: 204, endPoint x: 638, endPoint y: 192, distance: 11.9
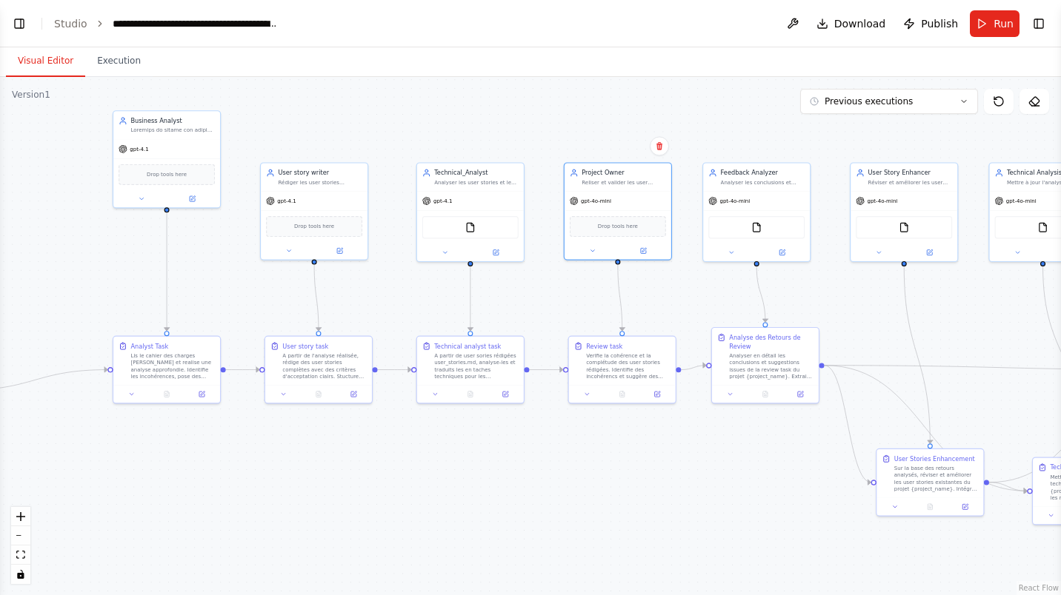
click at [638, 192] on div "gpt-4o-mini" at bounding box center [617, 201] width 107 height 19
drag, startPoint x: 639, startPoint y: 381, endPoint x: 632, endPoint y: 384, distance: 8.3
click at [632, 384] on div "Review task Verifie la cohérence et la complétude des user stories rédigées. Id…" at bounding box center [618, 370] width 108 height 68
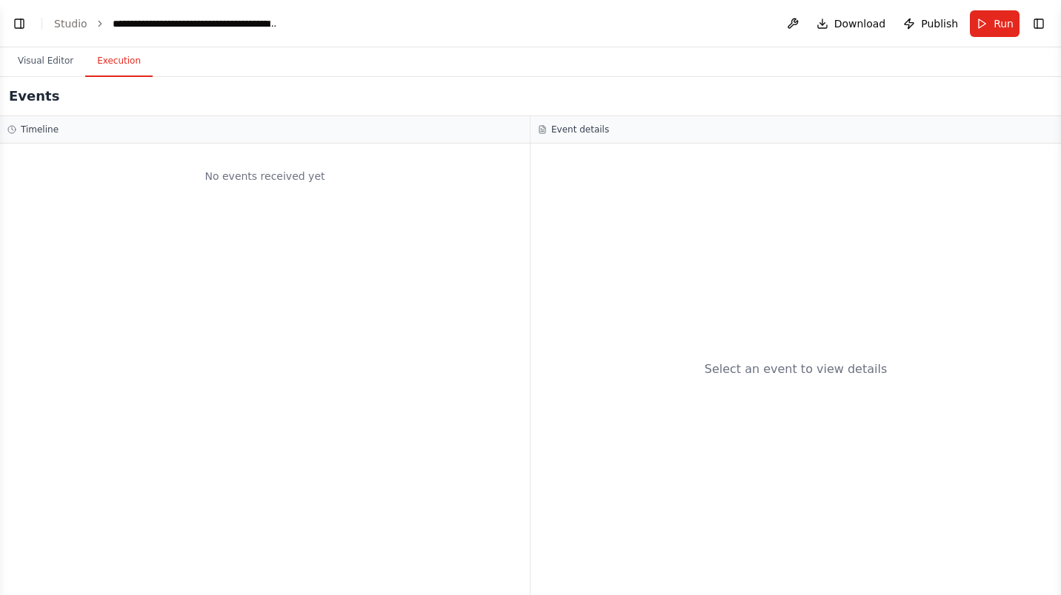
click at [107, 75] on button "Execution" at bounding box center [118, 61] width 67 height 31
click at [42, 64] on button "Visual Editor" at bounding box center [45, 61] width 79 height 31
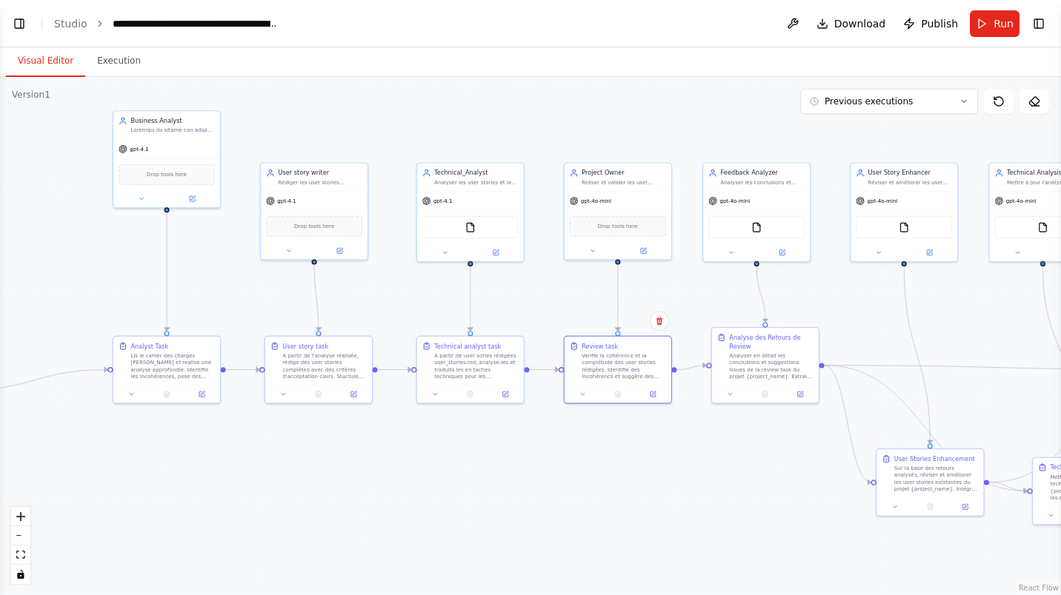
click at [1000, 27] on span "Run" at bounding box center [1003, 23] width 20 height 15
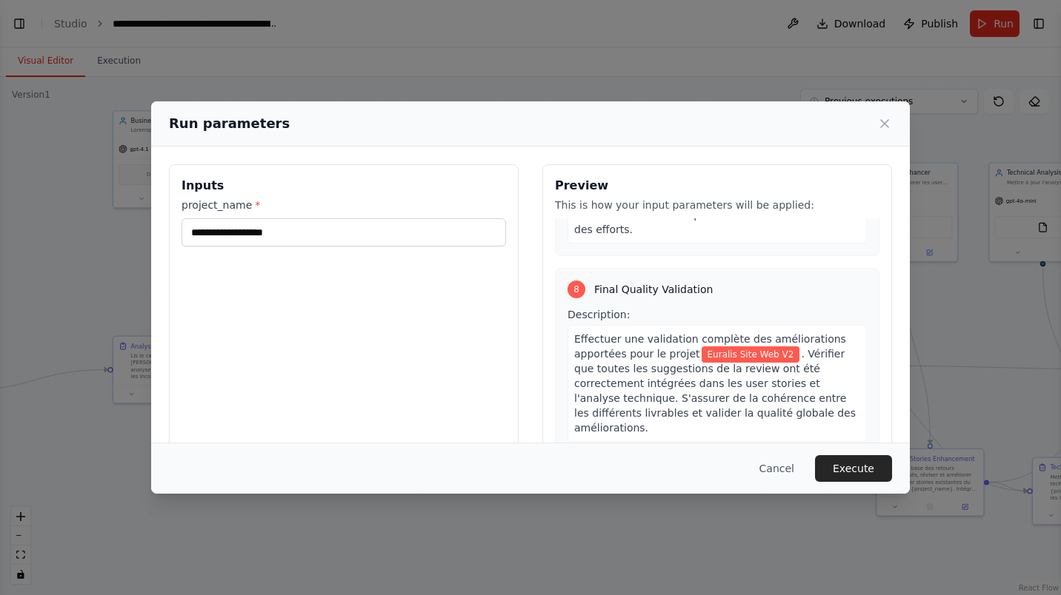
scroll to position [1785, 0]
click at [861, 469] on button "Execute" at bounding box center [853, 469] width 77 height 27
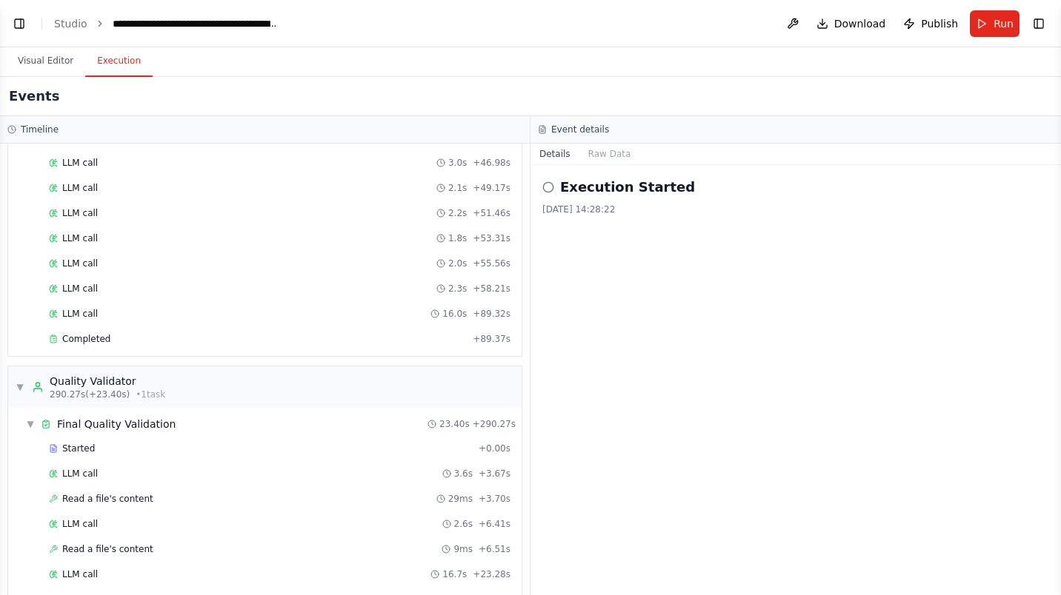
scroll to position [1752, 0]
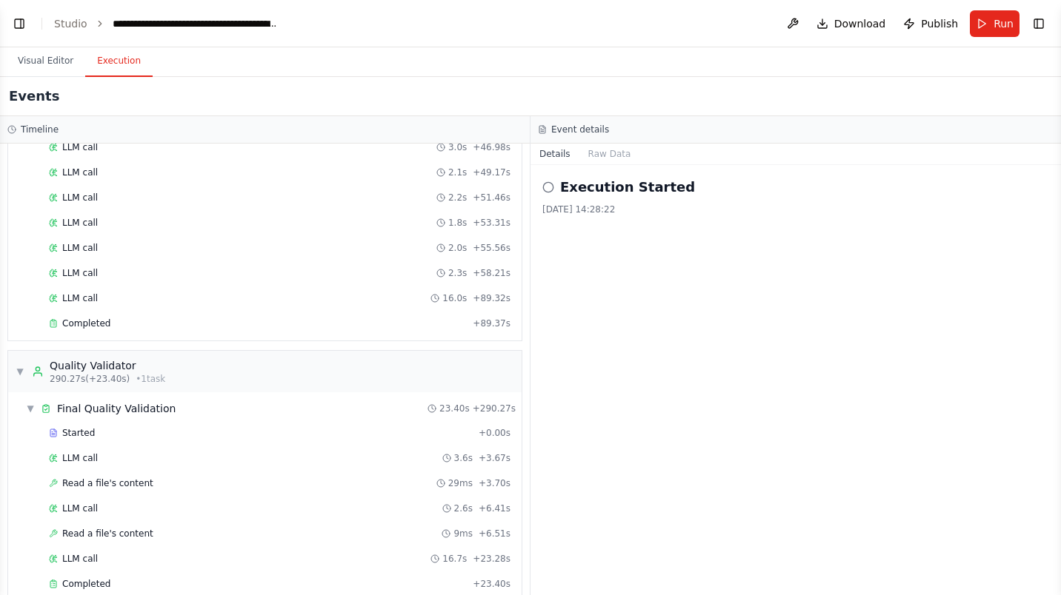
click at [99, 323] on span "Completed" at bounding box center [86, 324] width 48 height 12
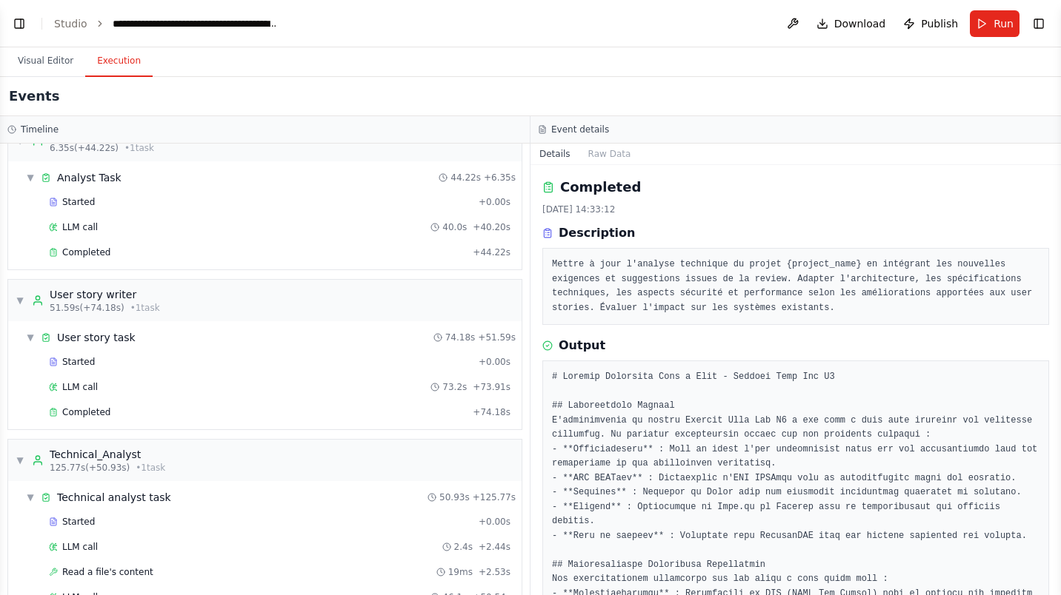
scroll to position [0, 0]
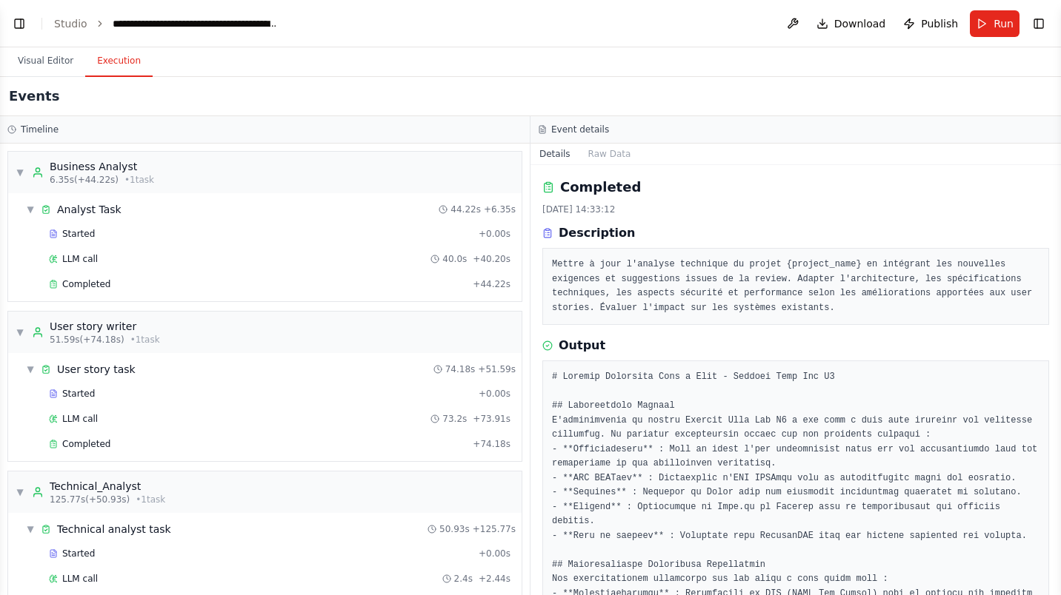
click at [53, 61] on button "Visual Editor" at bounding box center [45, 61] width 79 height 31
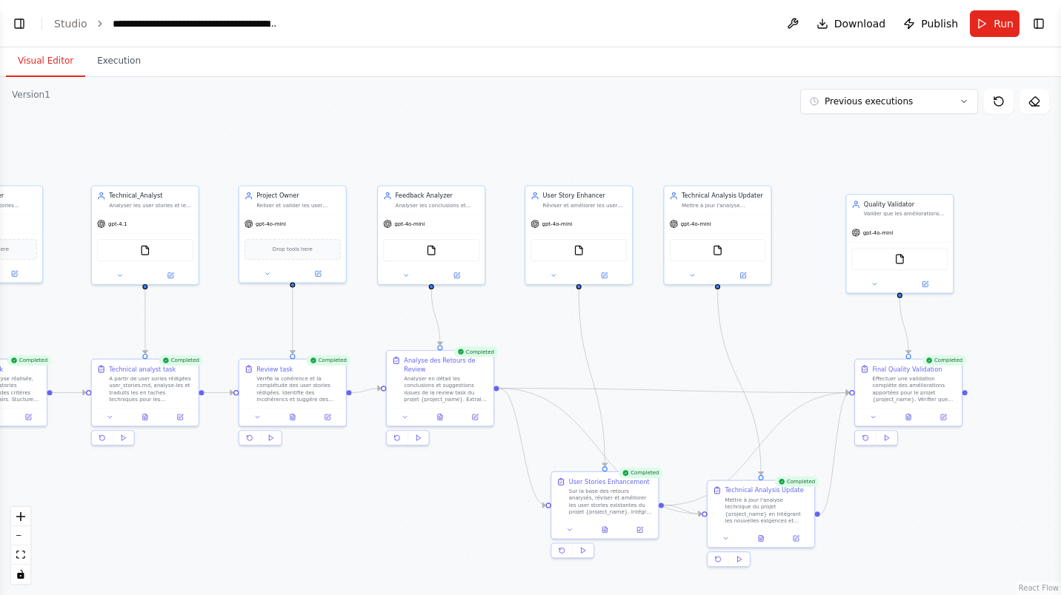
drag, startPoint x: 718, startPoint y: 477, endPoint x: 393, endPoint y: 500, distance: 326.0
click at [393, 500] on div ".deletable-edge-delete-btn { width: 20px; height: 20px; border: 0px solid #ffff…" at bounding box center [530, 336] width 1061 height 518
click at [113, 64] on button "Execution" at bounding box center [118, 61] width 67 height 31
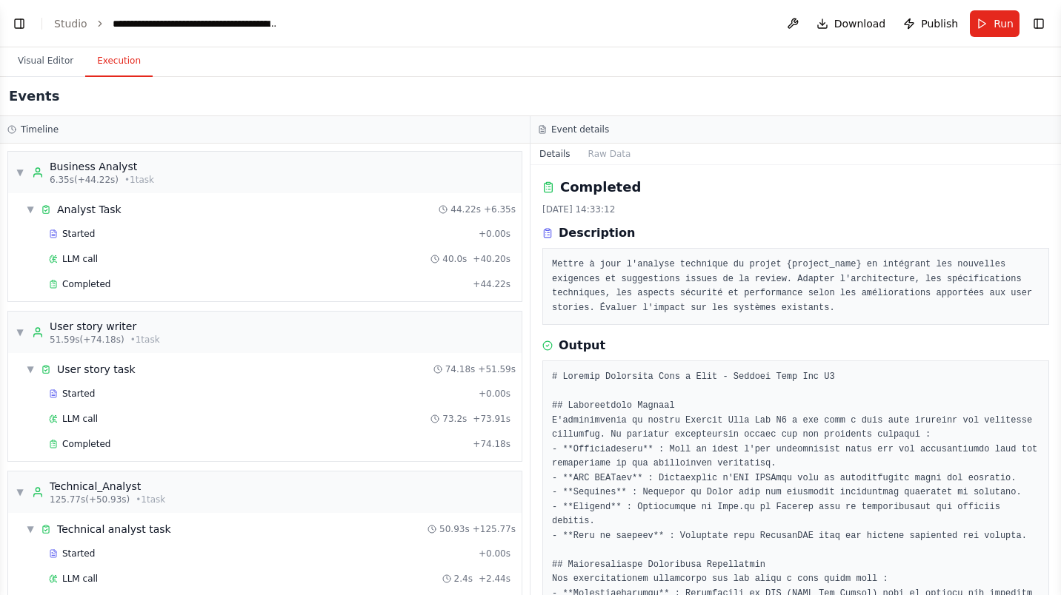
click at [46, 67] on button "Visual Editor" at bounding box center [45, 61] width 79 height 31
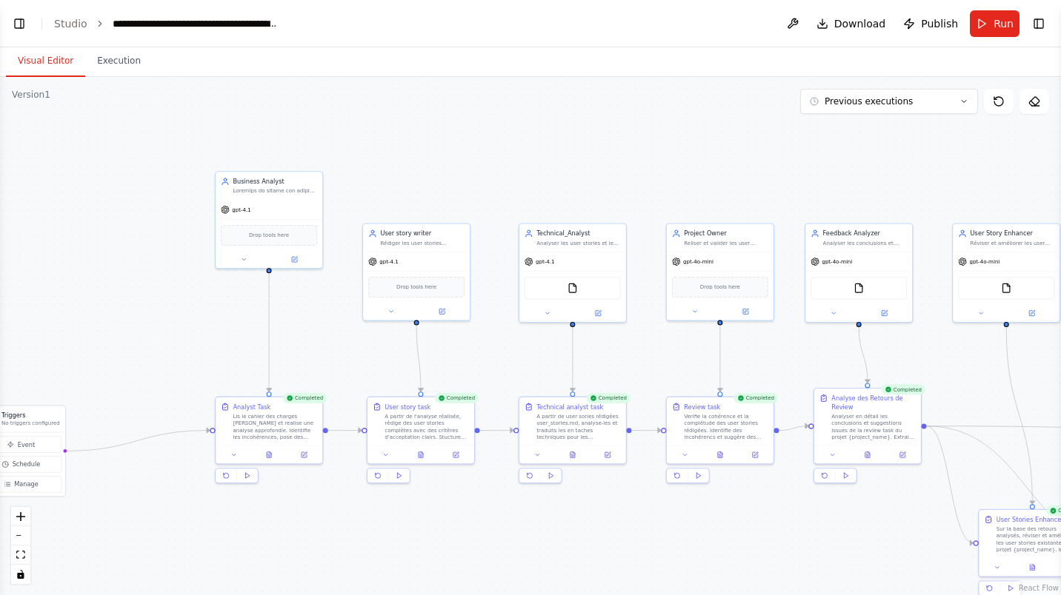
drag, startPoint x: 418, startPoint y: 516, endPoint x: 853, endPoint y: 554, distance: 436.5
click at [853, 554] on div ".deletable-edge-delete-btn { width: 20px; height: 20px; border: 0px solid #ffff…" at bounding box center [530, 336] width 1061 height 518
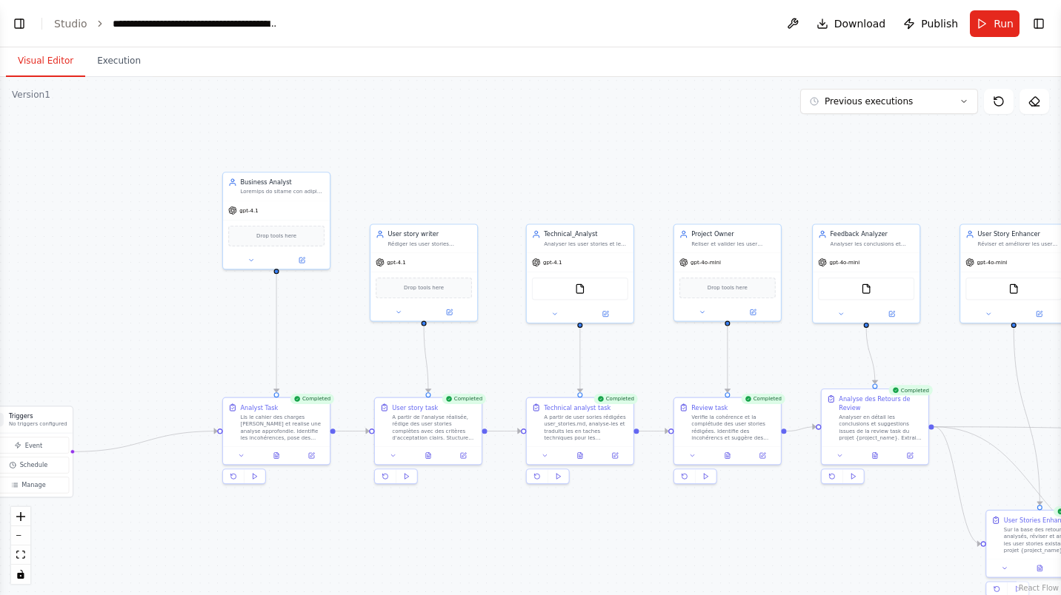
click at [268, 213] on div "gpt-4.1" at bounding box center [276, 210] width 107 height 19
click at [300, 258] on icon at bounding box center [301, 260] width 5 height 5
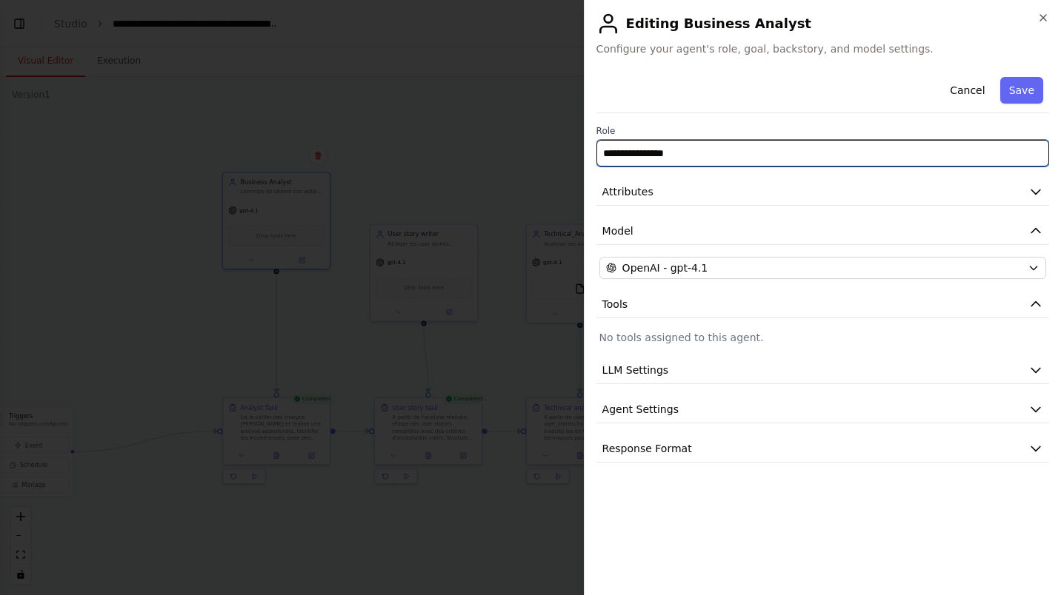
click at [765, 159] on input "**********" at bounding box center [822, 153] width 453 height 27
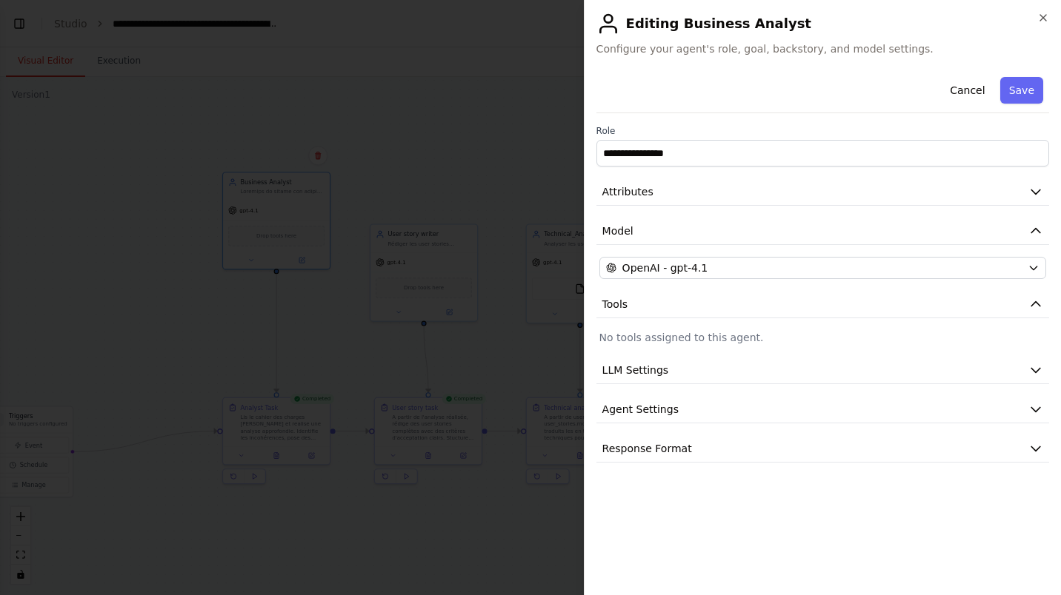
click at [1033, 186] on icon "button" at bounding box center [1035, 191] width 15 height 15
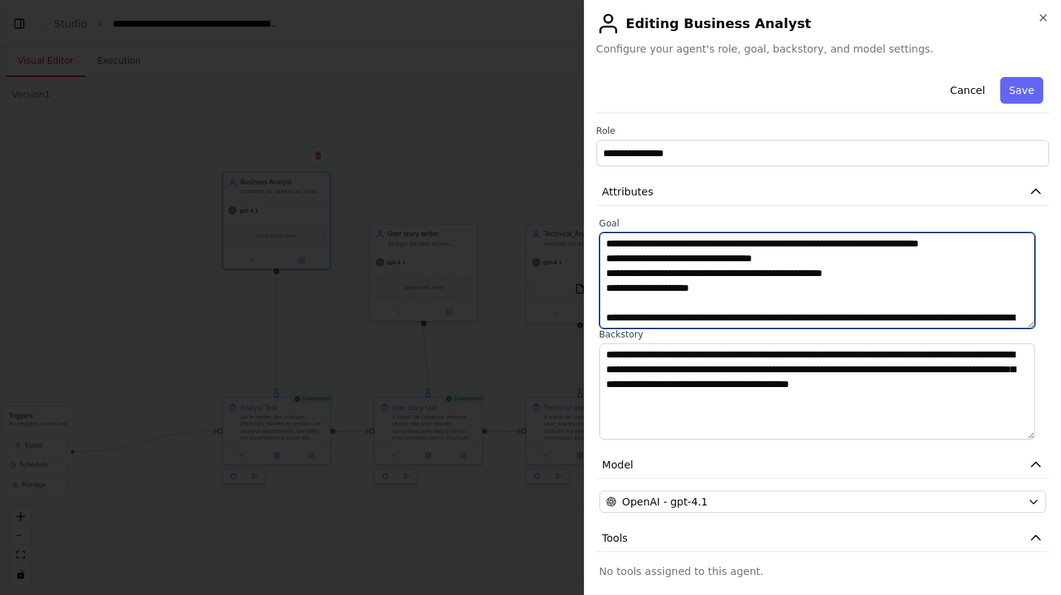
click at [881, 273] on textarea at bounding box center [817, 281] width 436 height 96
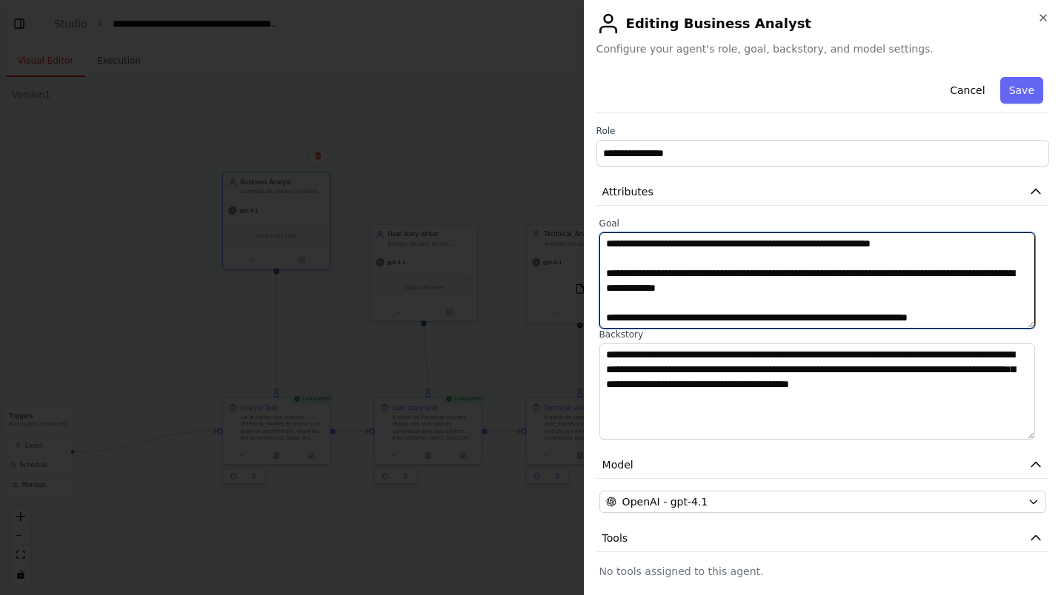
scroll to position [815, 0]
drag, startPoint x: 606, startPoint y: 275, endPoint x: 659, endPoint y: 376, distance: 114.0
click at [659, 376] on div "**********" at bounding box center [822, 329] width 453 height 222
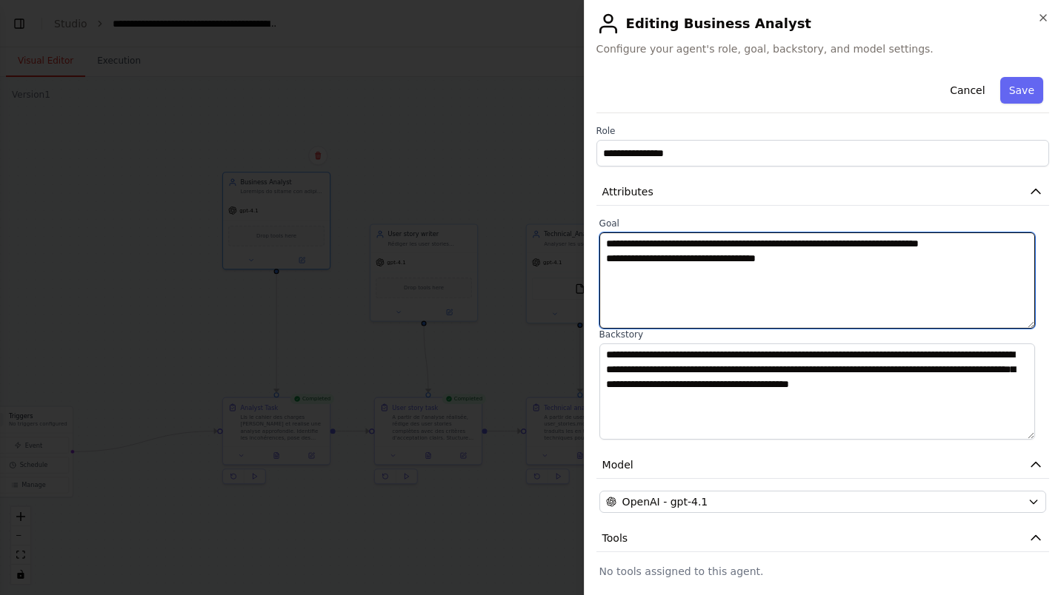
scroll to position [0, 0]
paste textarea "**********"
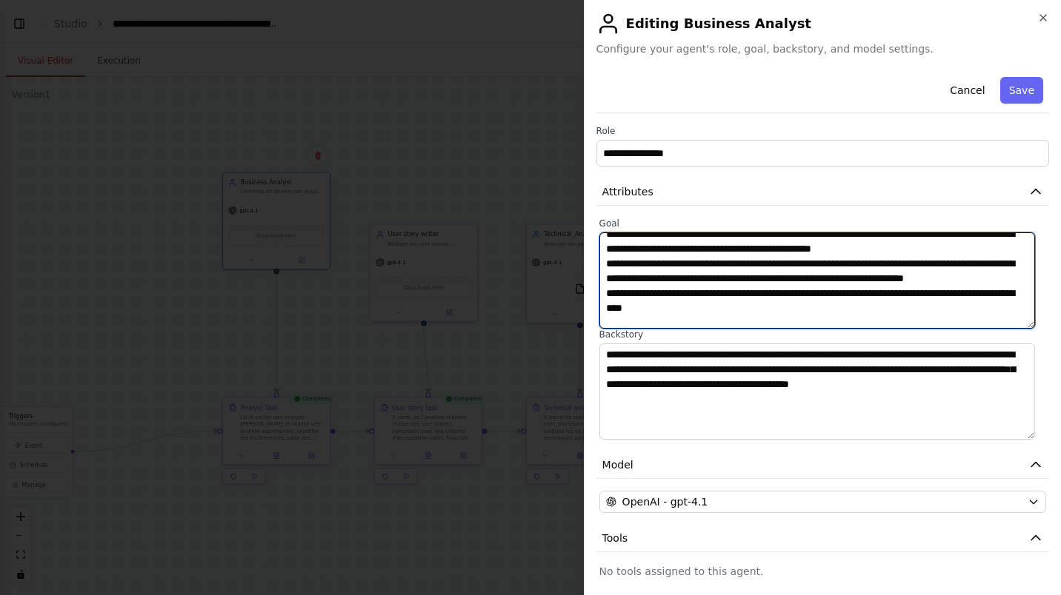
scroll to position [63, 0]
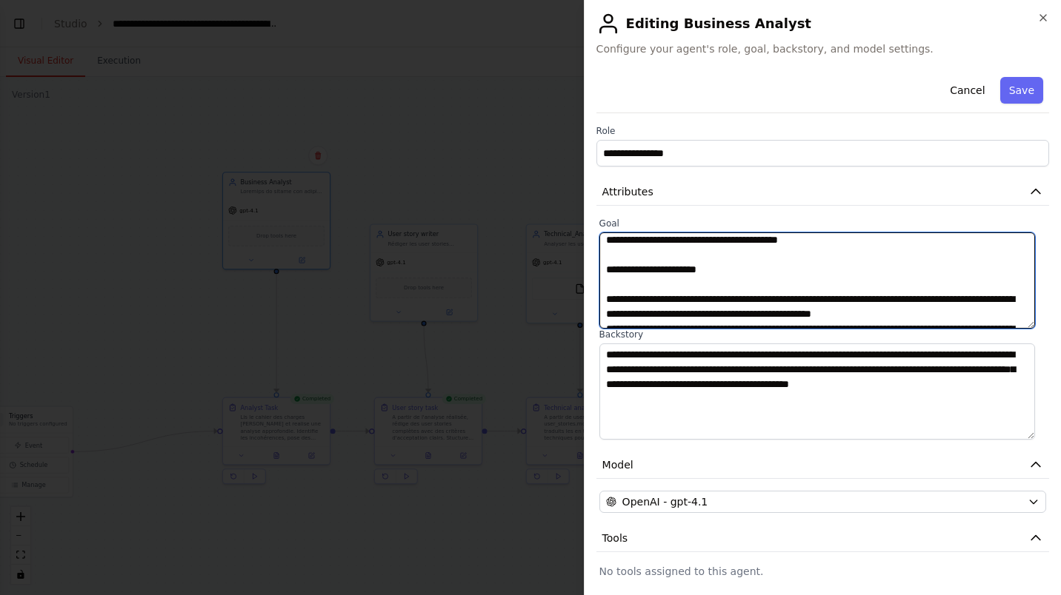
type textarea "**********"
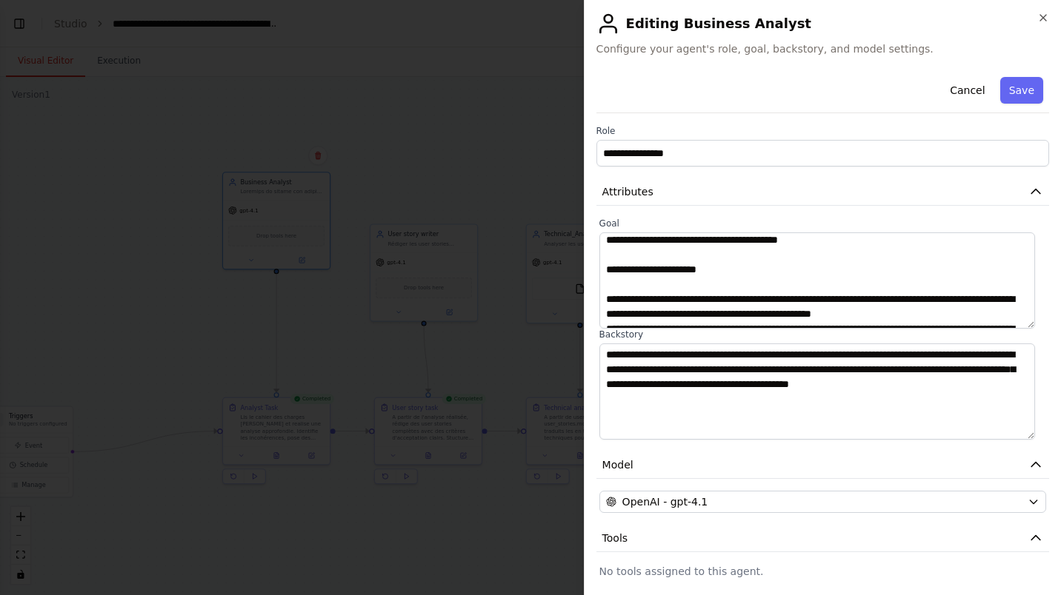
click at [1014, 97] on button "Save" at bounding box center [1021, 90] width 43 height 27
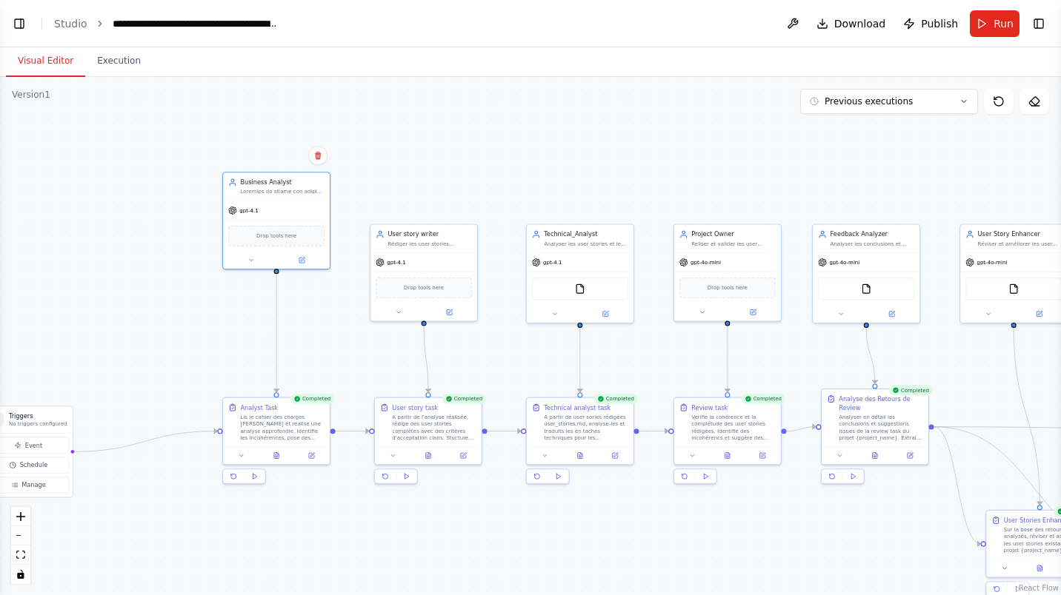
click at [1009, 28] on span "Run" at bounding box center [1003, 23] width 20 height 15
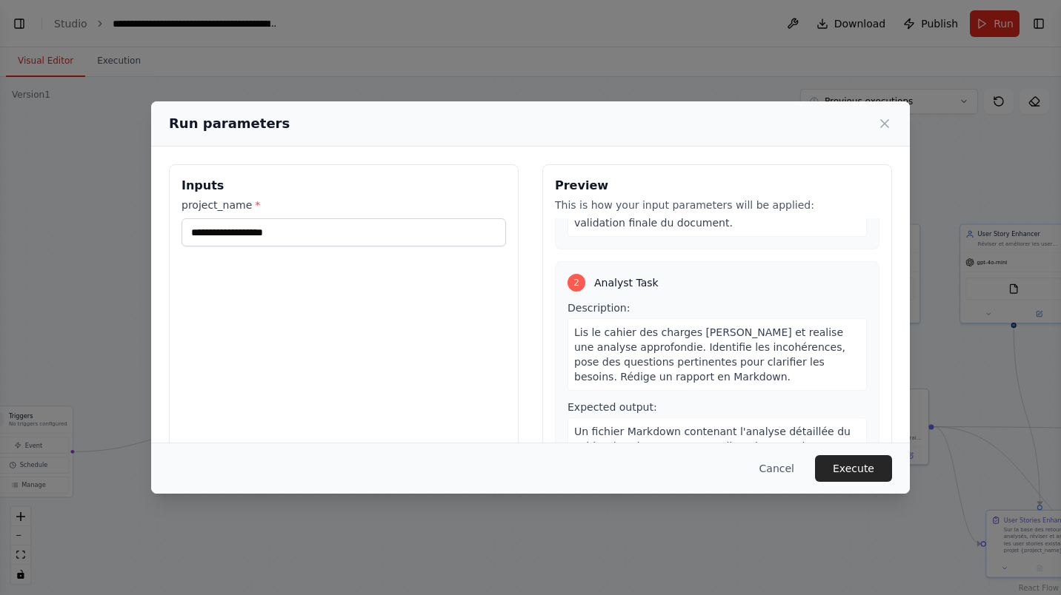
scroll to position [181, 0]
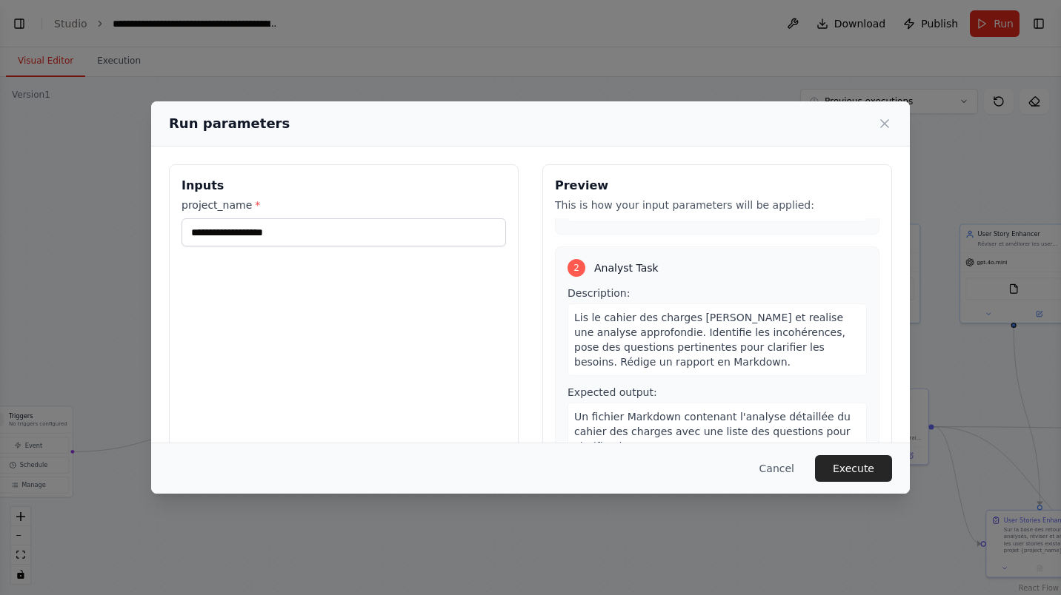
click at [861, 469] on button "Execute" at bounding box center [853, 469] width 77 height 27
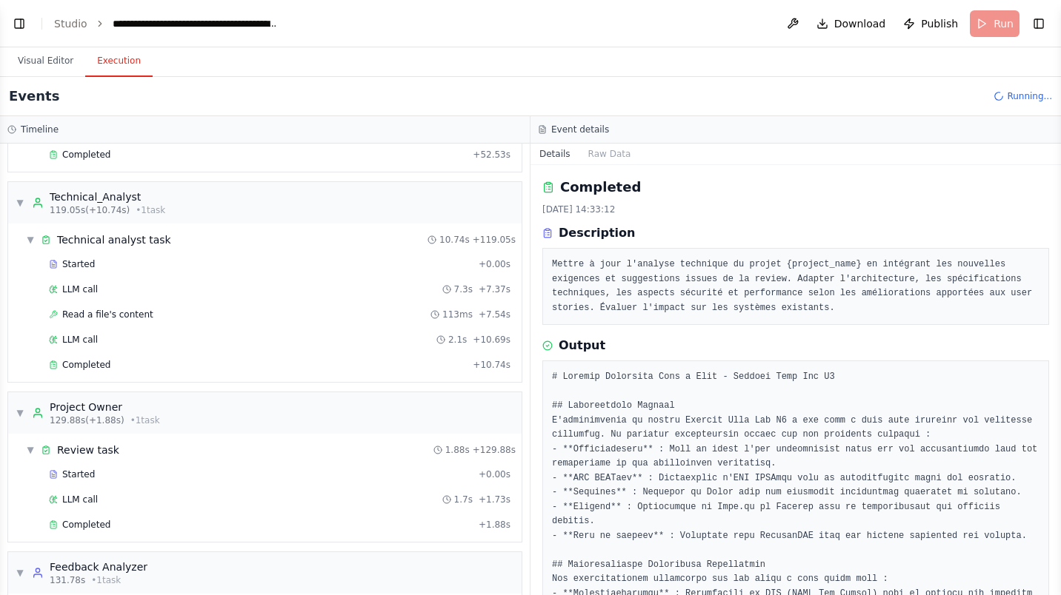
scroll to position [0, 0]
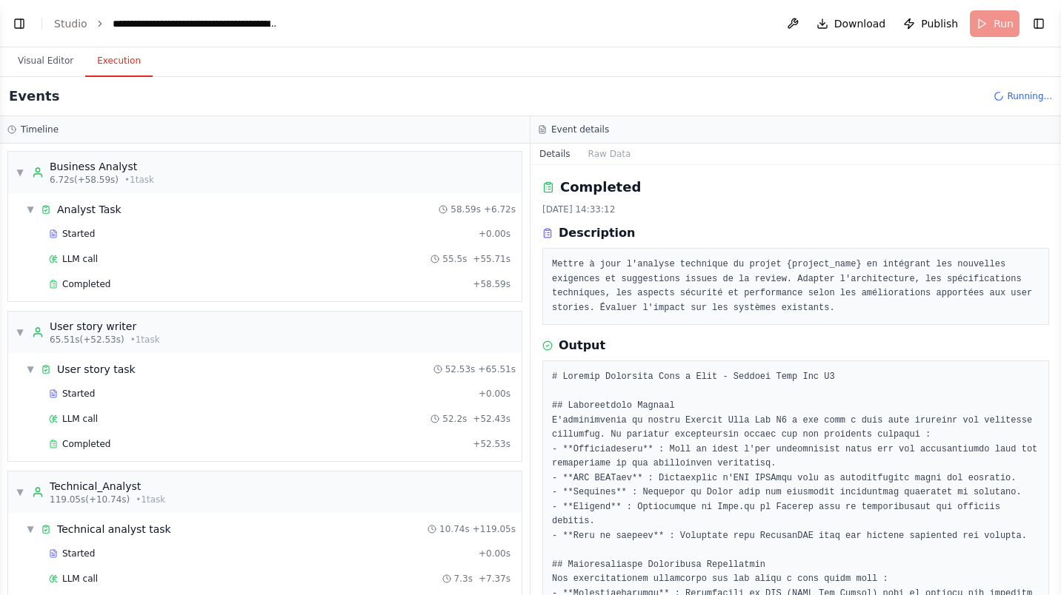
click at [45, 56] on button "Visual Editor" at bounding box center [45, 61] width 79 height 31
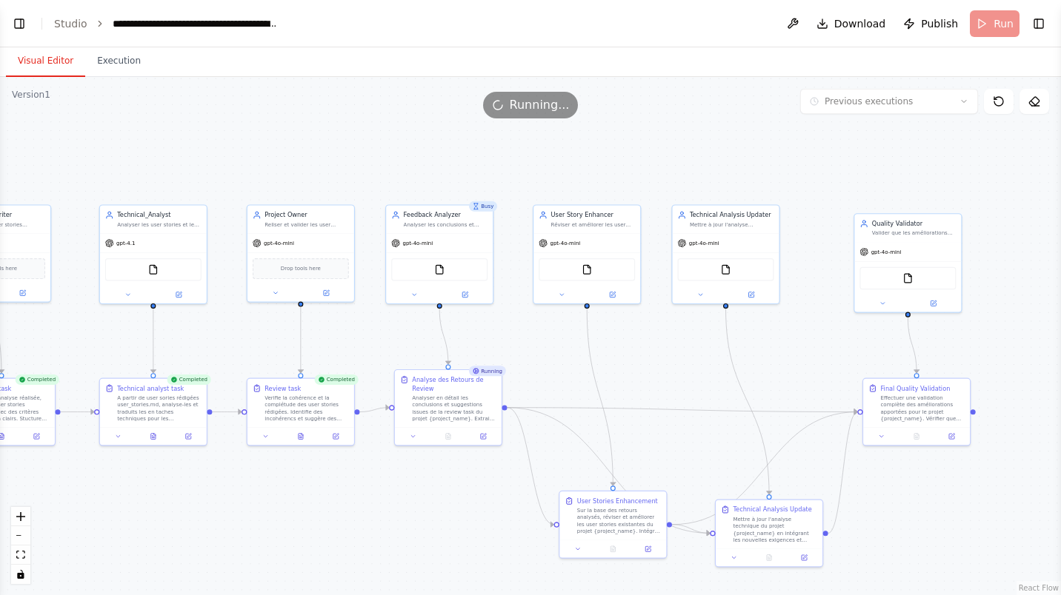
drag, startPoint x: 890, startPoint y: 548, endPoint x: 461, endPoint y: 529, distance: 428.5
click at [461, 529] on div ".deletable-edge-delete-btn { width: 20px; height: 20px; border: 0px solid #ffff…" at bounding box center [530, 336] width 1061 height 518
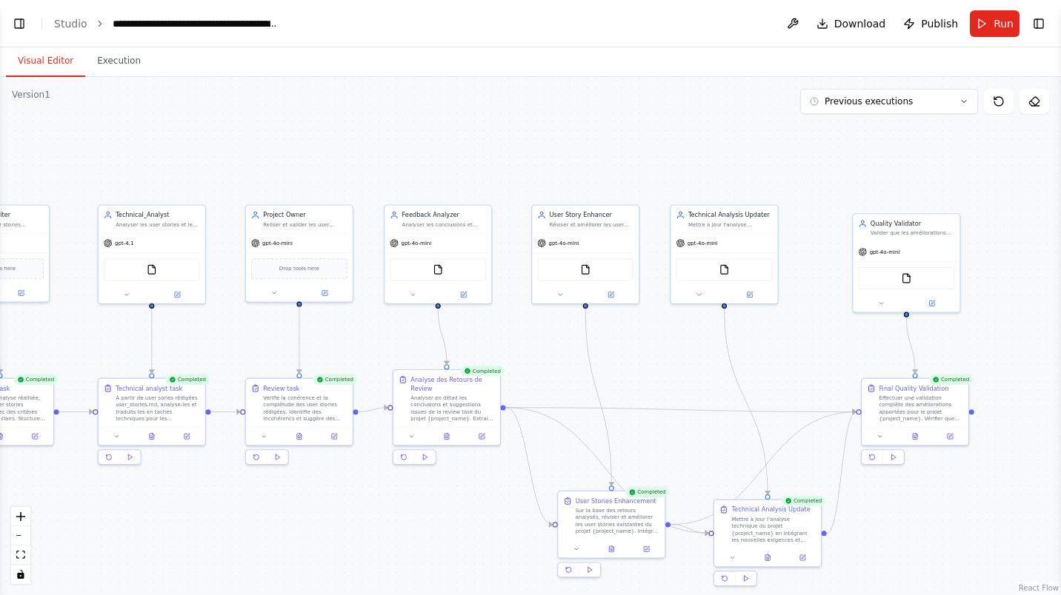
click at [919, 439] on button at bounding box center [914, 437] width 37 height 10
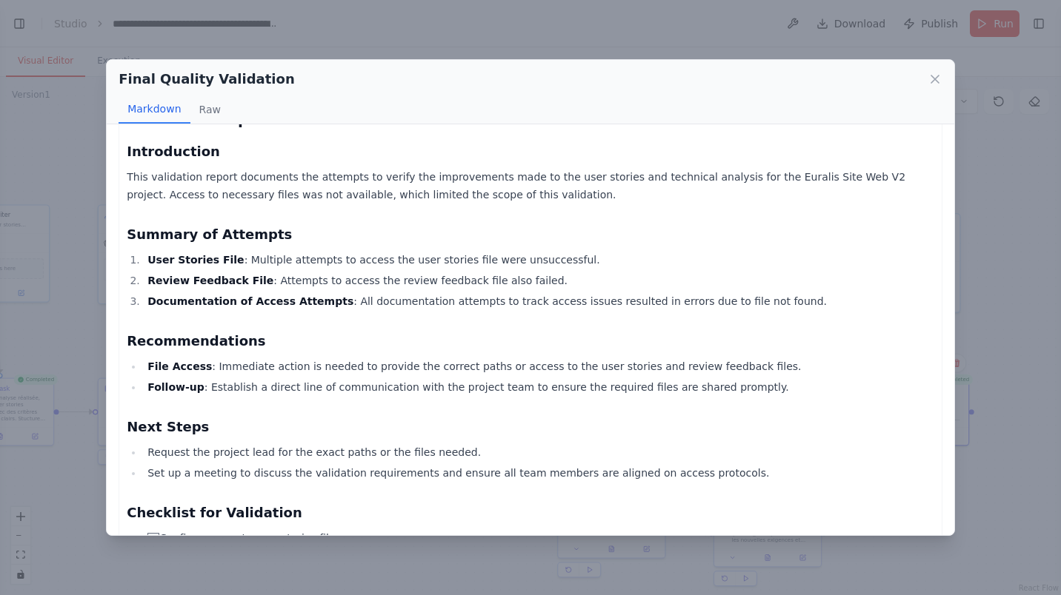
scroll to position [39, 0]
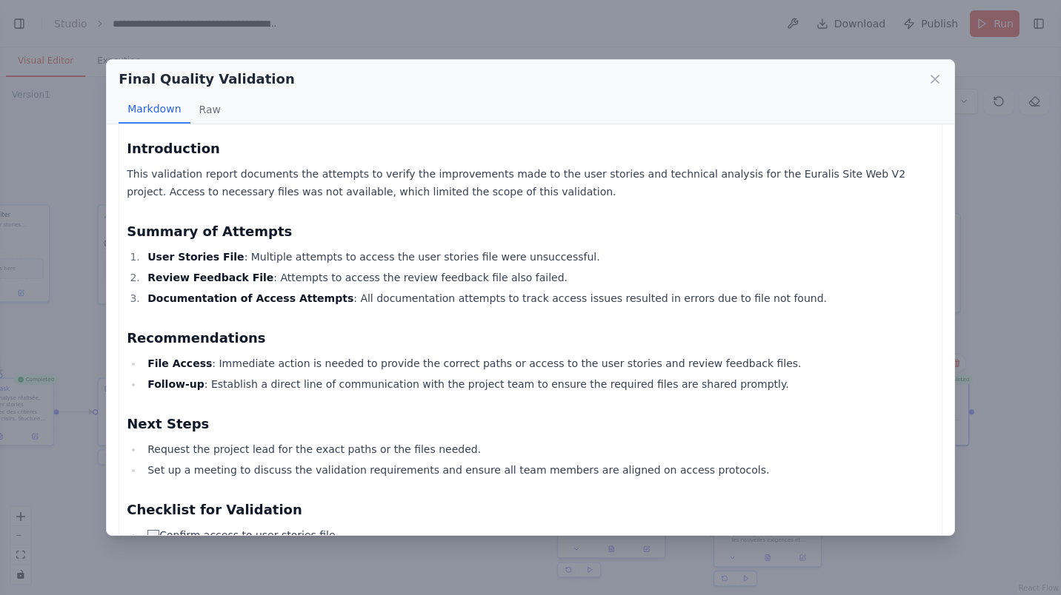
click at [934, 81] on icon at bounding box center [934, 79] width 15 height 15
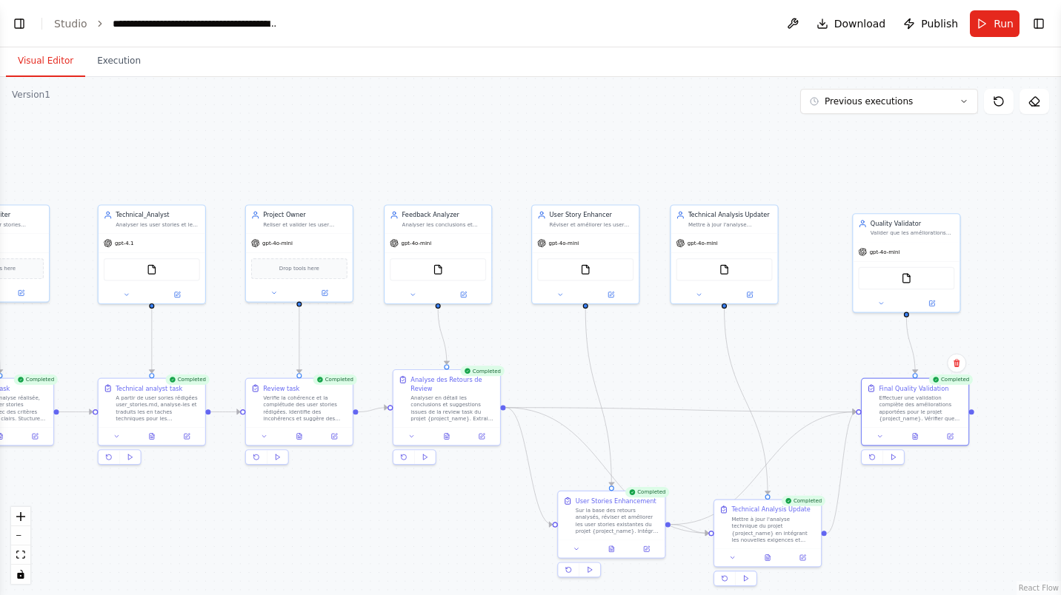
click at [612, 557] on div "User Stories Enhancement Sur la base des retours analysés, réviser et améliorer…" at bounding box center [611, 525] width 108 height 68
click at [613, 553] on button at bounding box center [611, 549] width 37 height 10
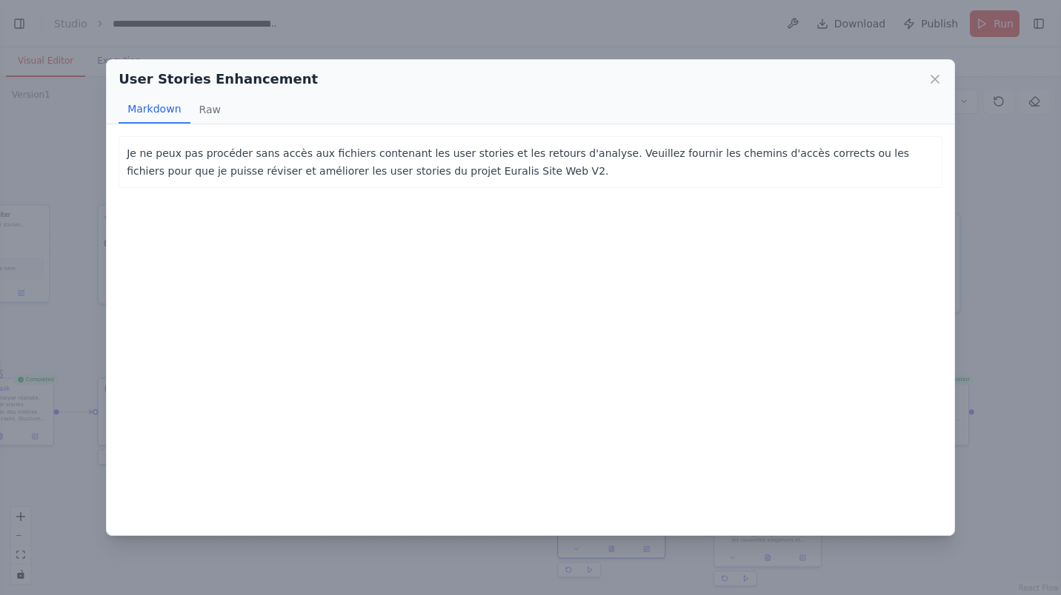
click at [207, 113] on button "Raw" at bounding box center [209, 110] width 39 height 28
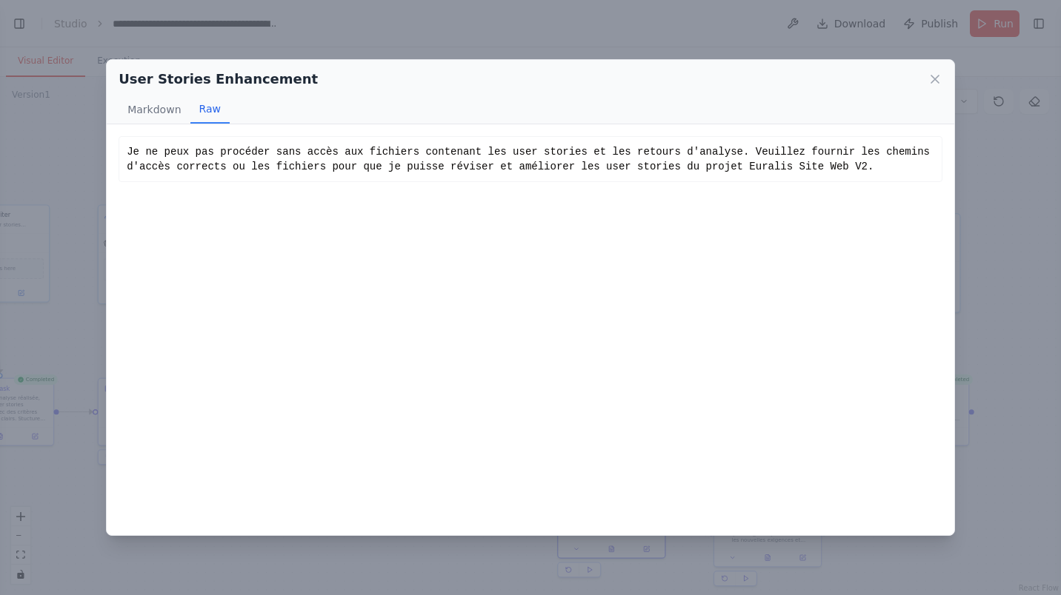
click at [932, 79] on icon at bounding box center [934, 79] width 15 height 15
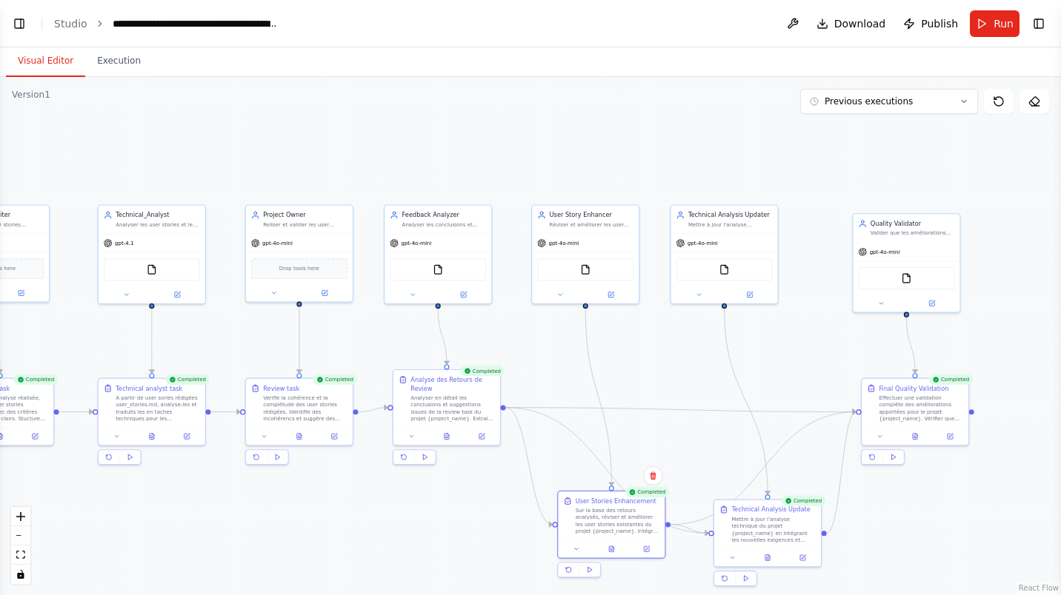
click at [449, 437] on icon at bounding box center [446, 437] width 4 height 6
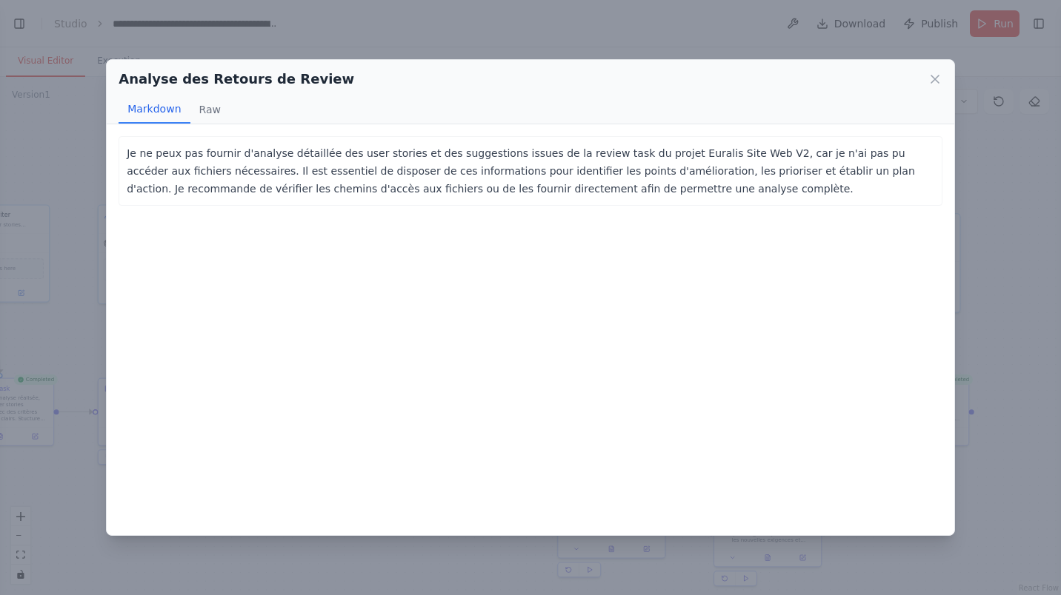
click at [209, 113] on button "Raw" at bounding box center [209, 110] width 39 height 28
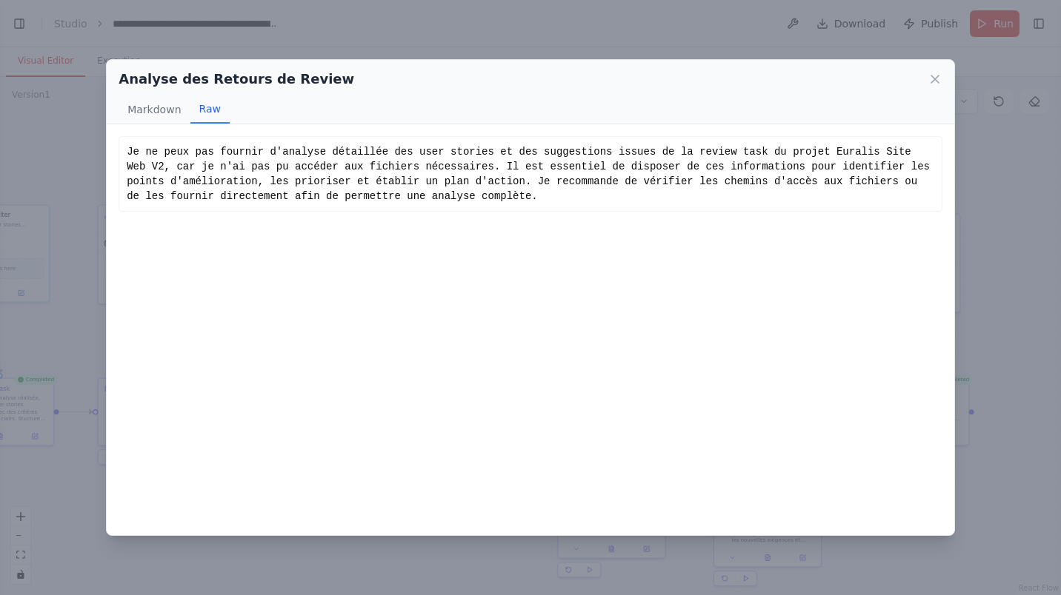
click at [930, 81] on icon at bounding box center [934, 79] width 15 height 15
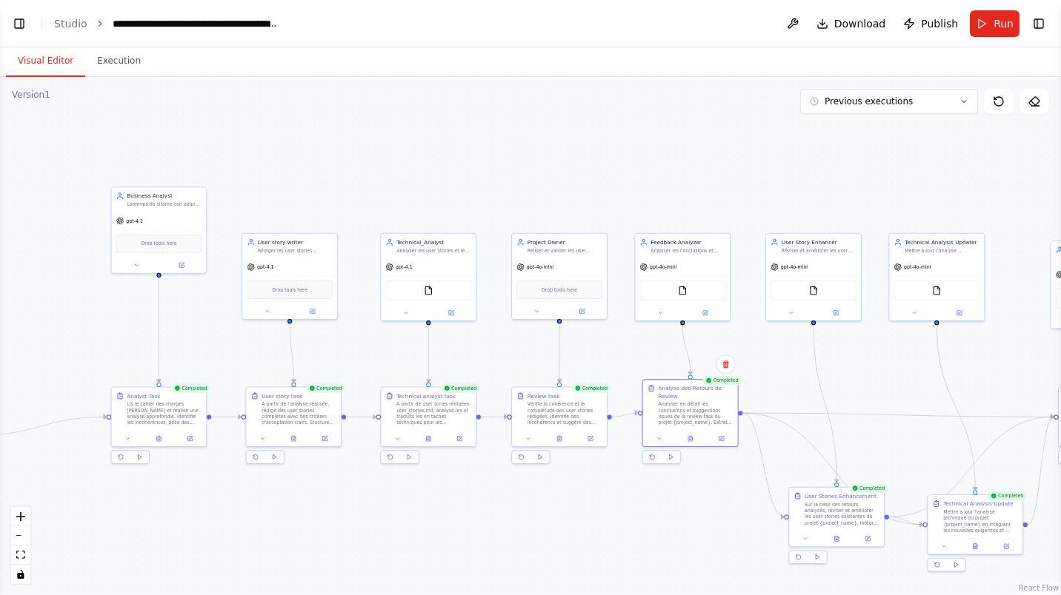
drag, startPoint x: 262, startPoint y: 161, endPoint x: 495, endPoint y: 163, distance: 232.6
click at [495, 162] on div ".deletable-edge-delete-btn { width: 20px; height: 20px; border: 0px solid #ffff…" at bounding box center [530, 336] width 1061 height 518
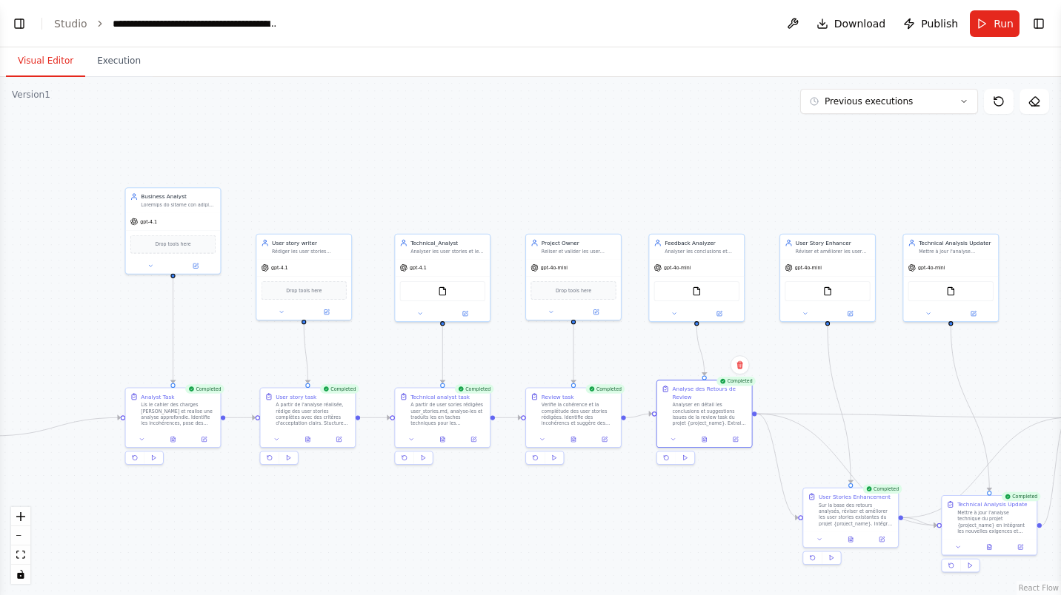
click at [847, 542] on button at bounding box center [850, 540] width 33 height 9
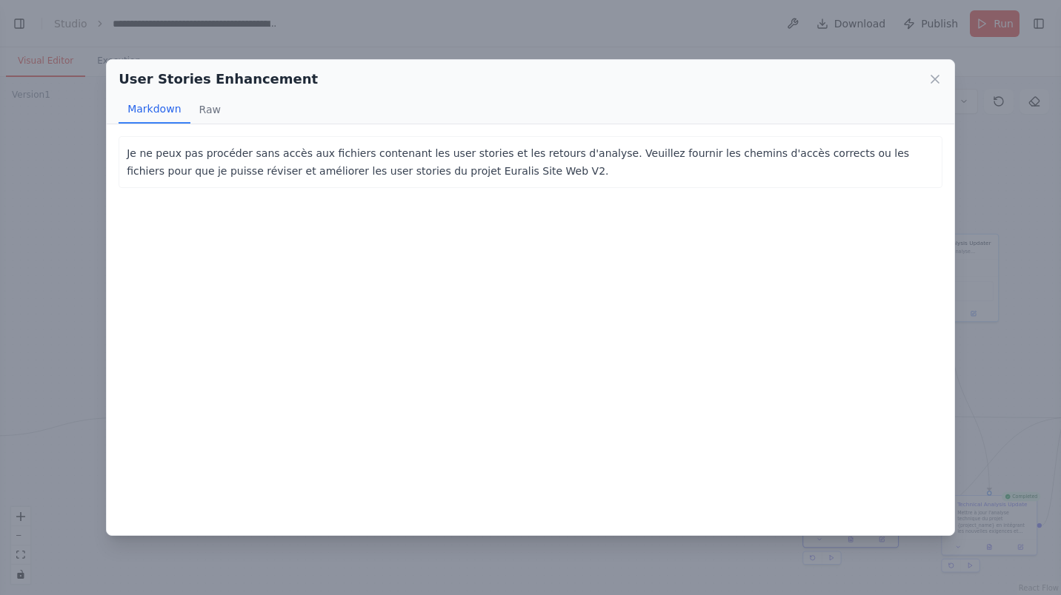
click at [207, 107] on button "Raw" at bounding box center [209, 110] width 39 height 28
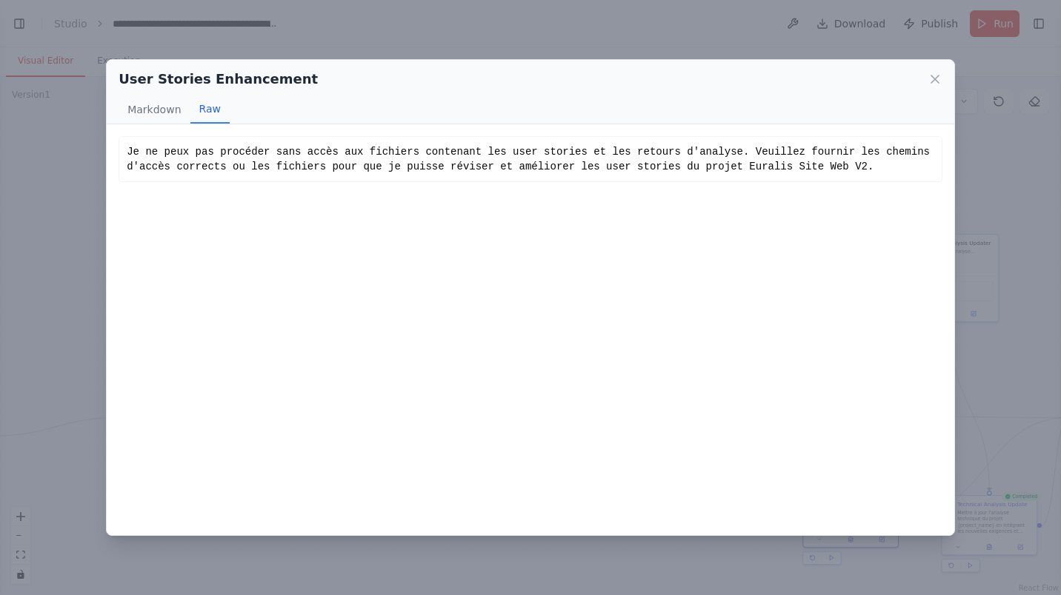
click at [933, 79] on icon at bounding box center [934, 79] width 7 height 7
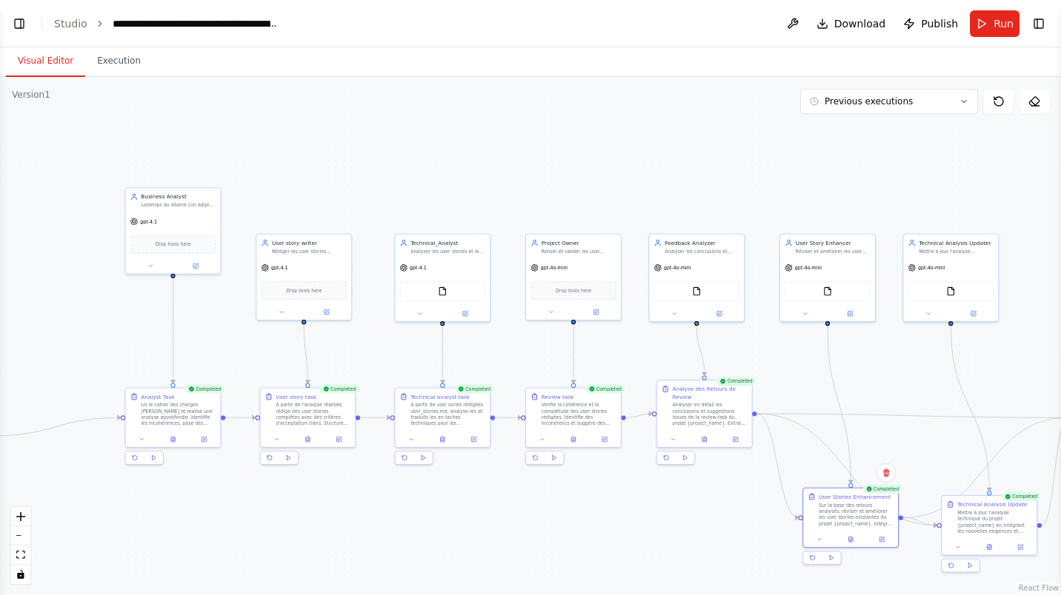
click at [990, 550] on button at bounding box center [988, 547] width 33 height 9
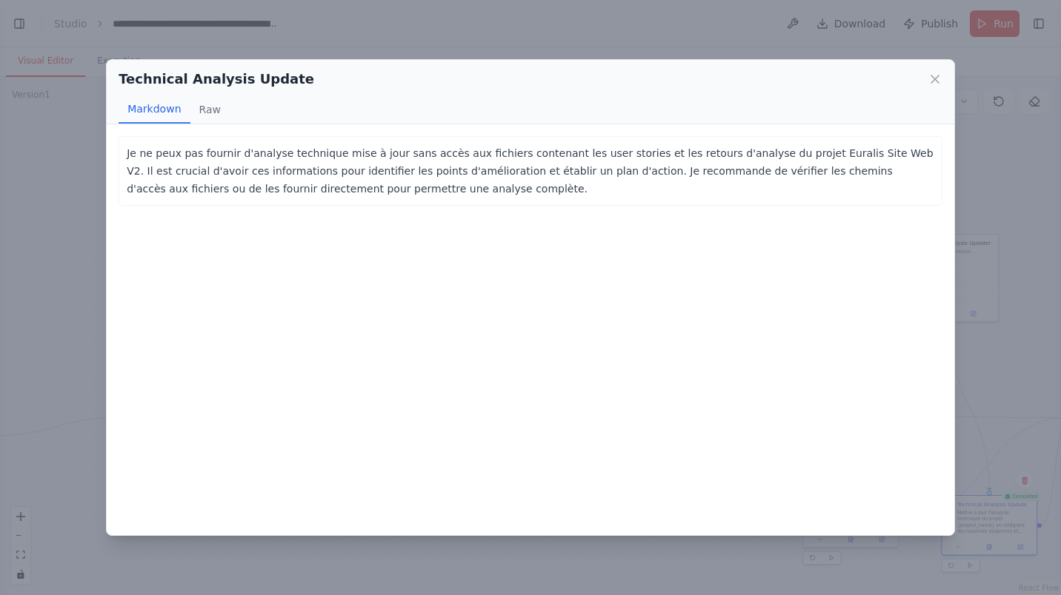
click at [934, 76] on icon at bounding box center [934, 79] width 15 height 15
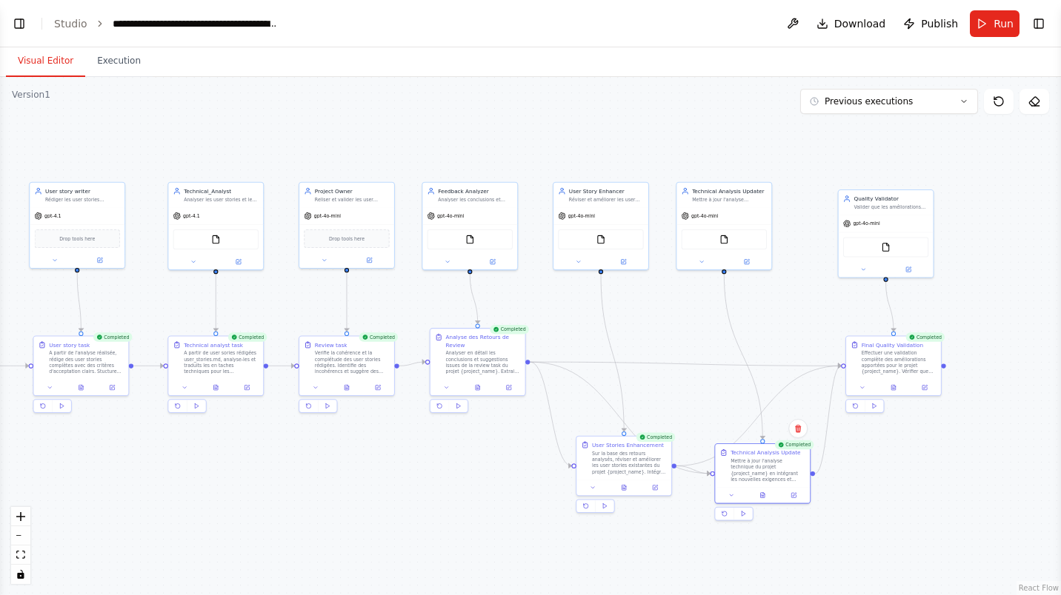
drag, startPoint x: 1004, startPoint y: 344, endPoint x: 777, endPoint y: 292, distance: 232.5
click at [777, 292] on div ".deletable-edge-delete-btn { width: 20px; height: 20px; border: 0px solid #ffff…" at bounding box center [530, 336] width 1061 height 518
click at [895, 392] on div at bounding box center [893, 388] width 95 height 16
click at [894, 389] on icon at bounding box center [893, 387] width 4 height 5
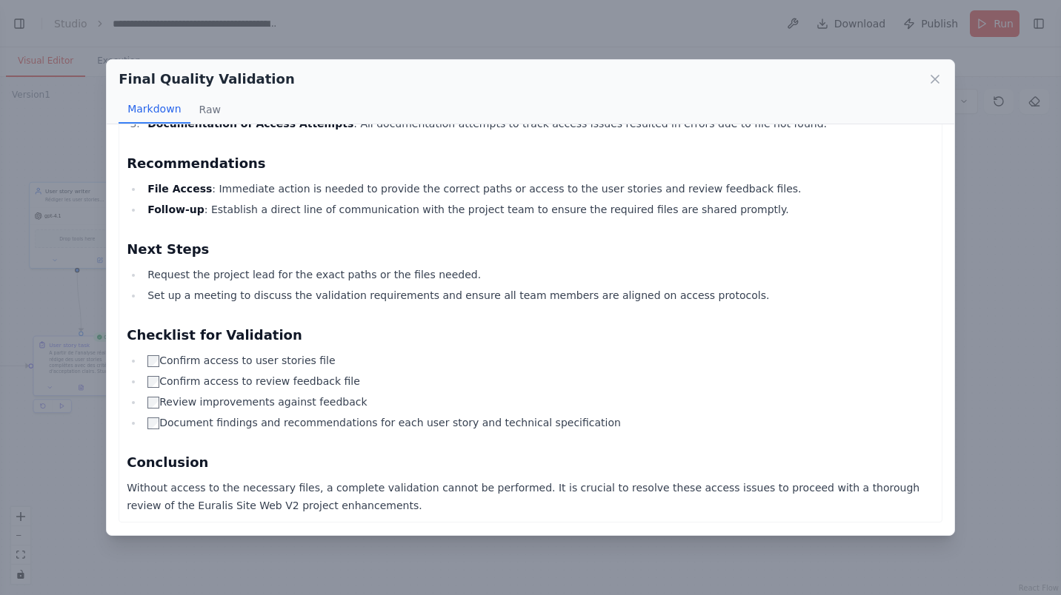
scroll to position [0, 0]
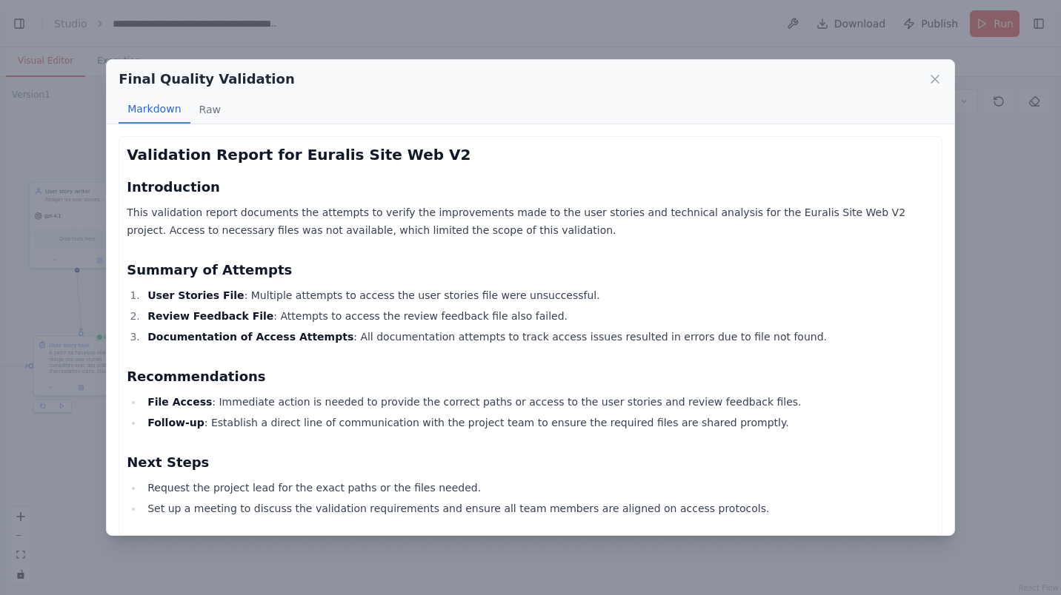
click at [943, 79] on div "Final Quality Validation Markdown Raw" at bounding box center [530, 92] width 847 height 64
click at [930, 78] on icon at bounding box center [934, 79] width 15 height 15
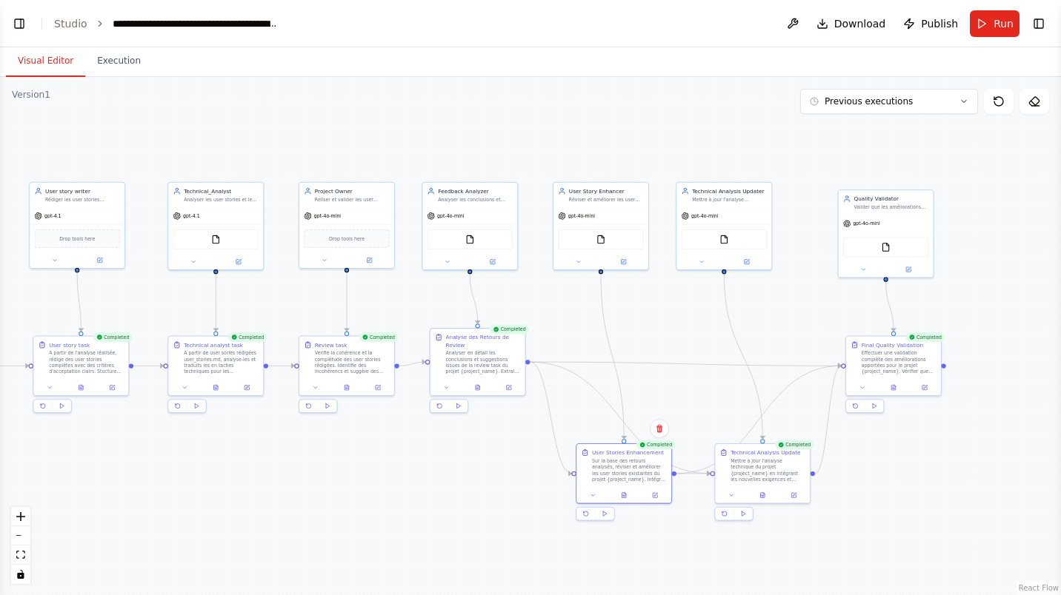
drag, startPoint x: 621, startPoint y: 465, endPoint x: 618, endPoint y: 477, distance: 12.4
click at [618, 477] on div "Sur la base des retours analysés, réviser et améliorer les user stories existan…" at bounding box center [629, 470] width 75 height 24
click at [344, 387] on icon at bounding box center [346, 387] width 4 height 5
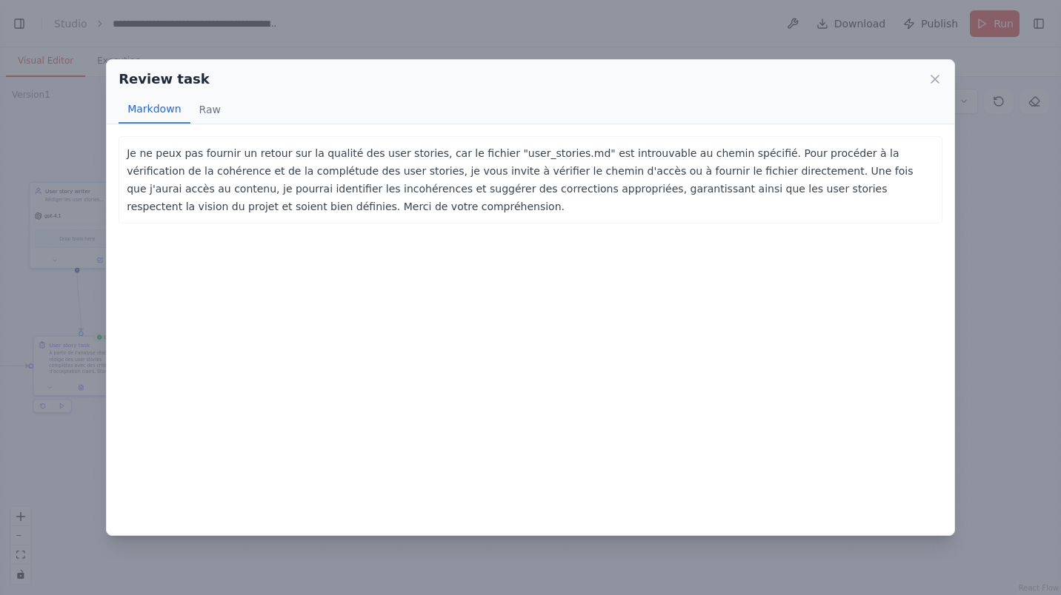
click at [930, 80] on icon at bounding box center [934, 79] width 15 height 15
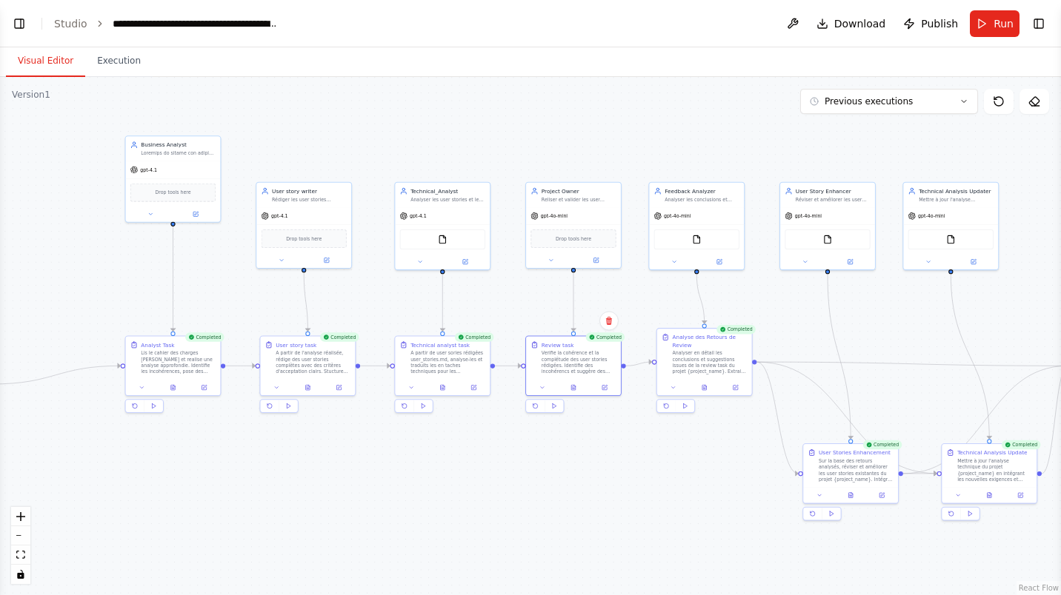
drag, startPoint x: 224, startPoint y: 297, endPoint x: 451, endPoint y: 297, distance: 226.6
click at [451, 297] on div ".deletable-edge-delete-btn { width: 20px; height: 20px; border: 0px solid #ffff…" at bounding box center [530, 336] width 1061 height 518
click at [171, 387] on icon at bounding box center [173, 387] width 4 height 5
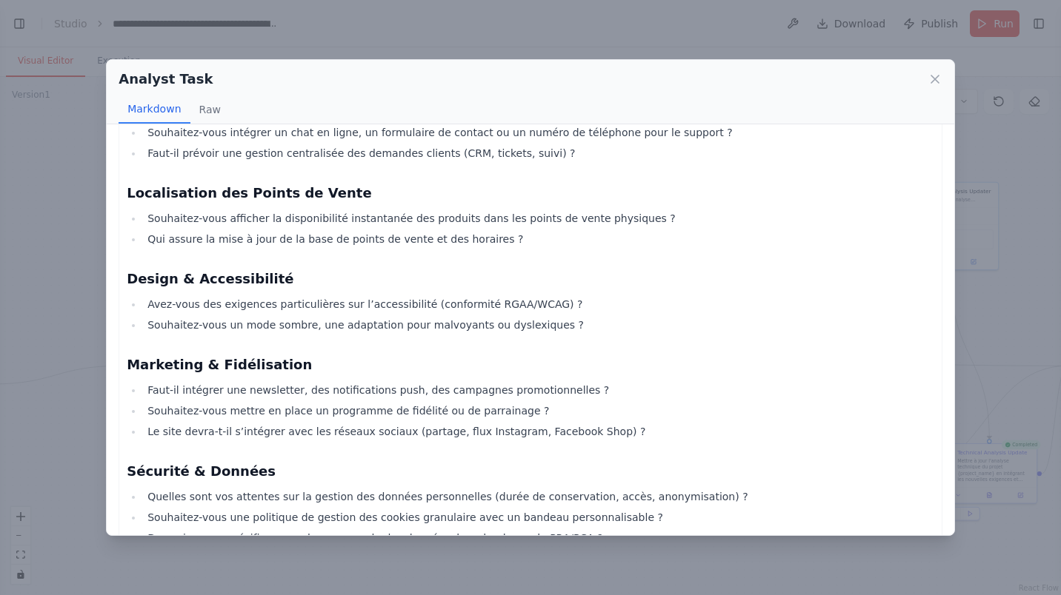
scroll to position [2291, 0]
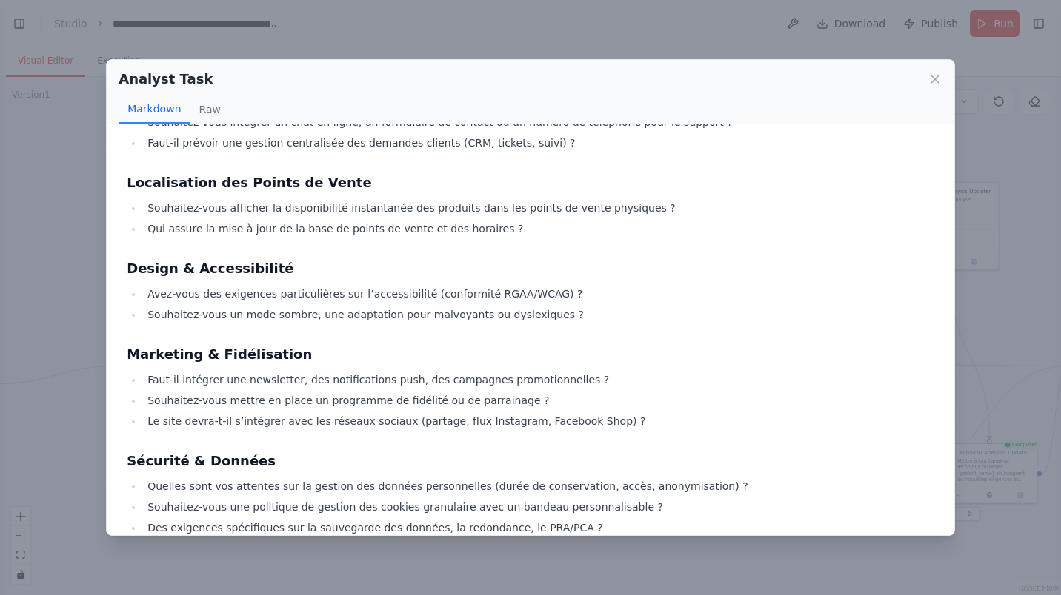
click at [1019, 276] on div "Analyst Task Markdown Raw { Analyse approfondie du cahier des charges – Site E-…" at bounding box center [530, 297] width 1061 height 595
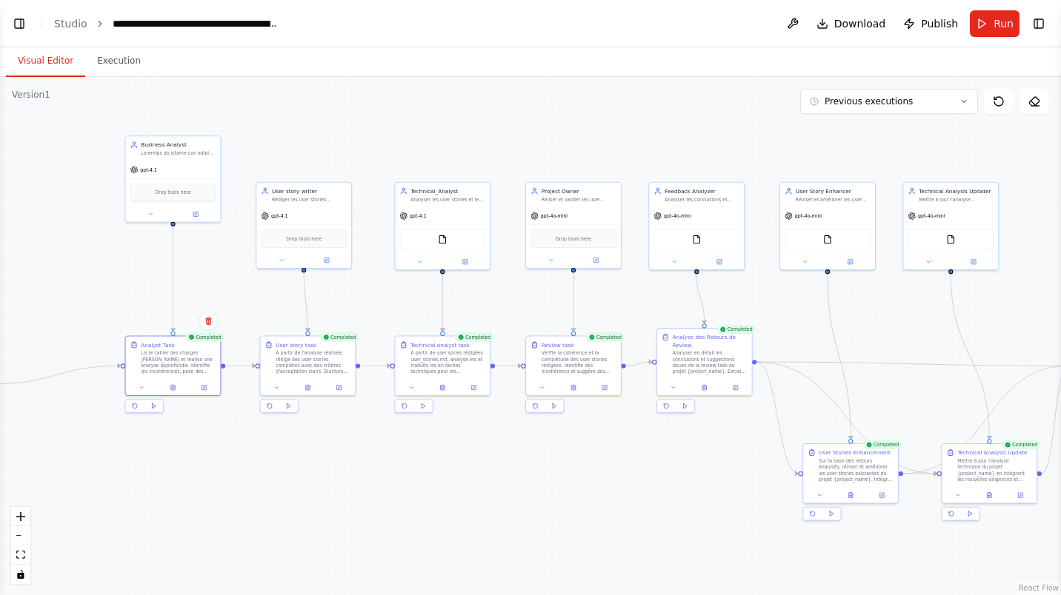
click at [310, 368] on div "A partir de l'analyse réalisée, rédige des user stories complètes avec des crit…" at bounding box center [313, 362] width 75 height 24
click at [306, 390] on button at bounding box center [307, 387] width 33 height 9
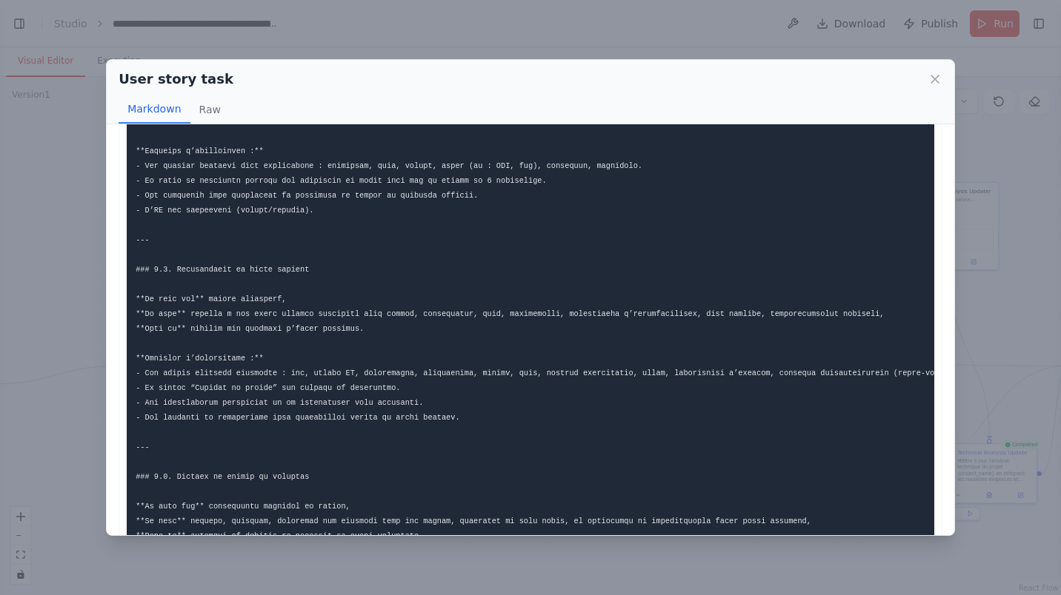
scroll to position [188, 0]
click at [209, 114] on button "Raw" at bounding box center [209, 110] width 39 height 28
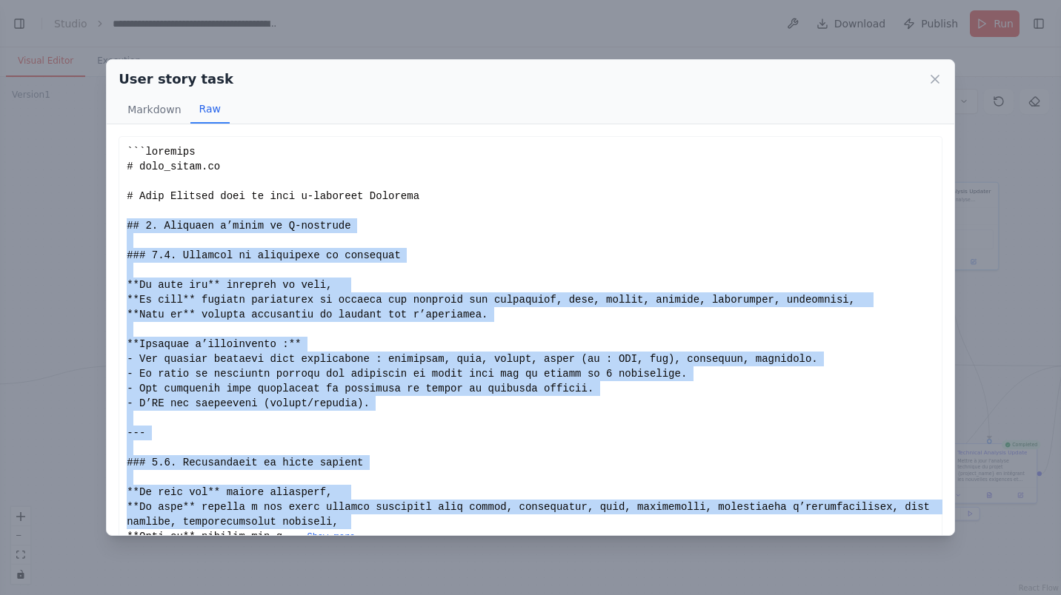
scroll to position [30, 0]
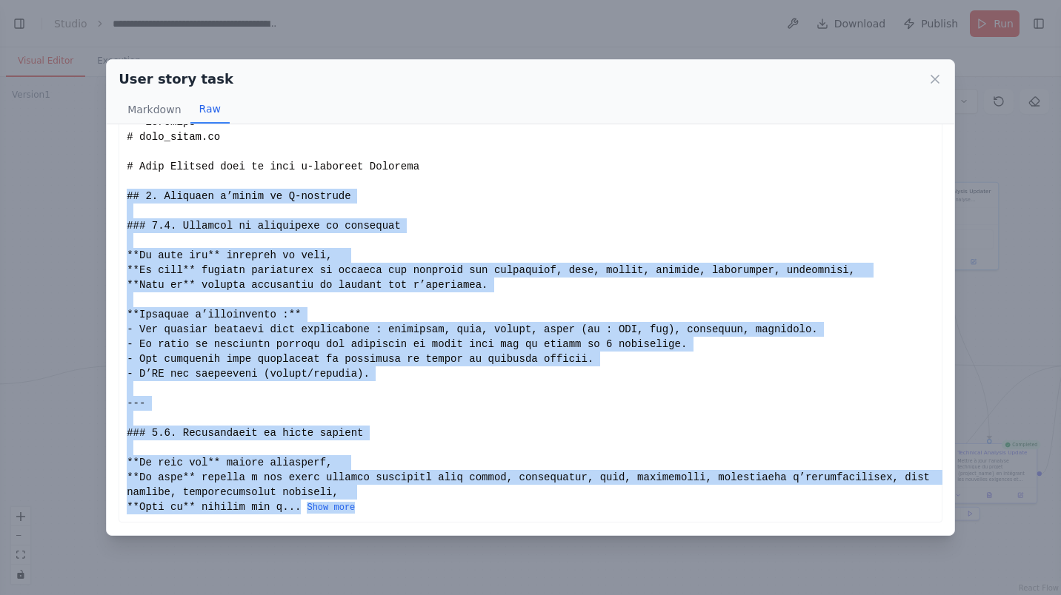
drag, startPoint x: 128, startPoint y: 227, endPoint x: 430, endPoint y: 522, distance: 421.6
click at [430, 522] on div "... Show more" at bounding box center [531, 315] width 824 height 416
drag, startPoint x: 430, startPoint y: 522, endPoint x: 622, endPoint y: 395, distance: 230.9
click at [622, 395] on div "... Show more" at bounding box center [530, 315] width 807 height 400
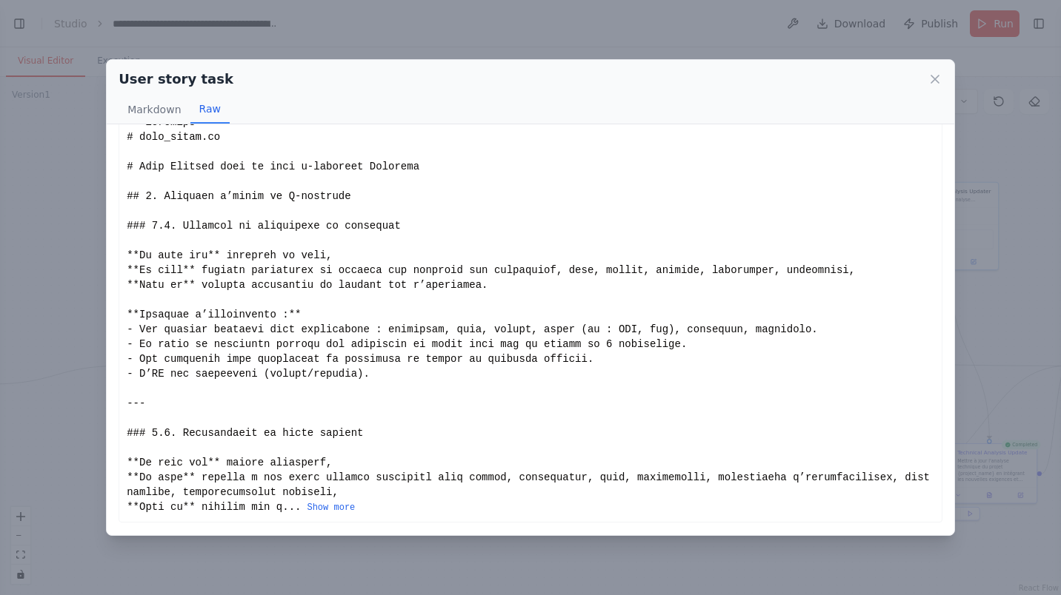
click at [359, 515] on div "... Show more" at bounding box center [530, 315] width 807 height 400
click at [313, 510] on button "Show more" at bounding box center [331, 508] width 48 height 12
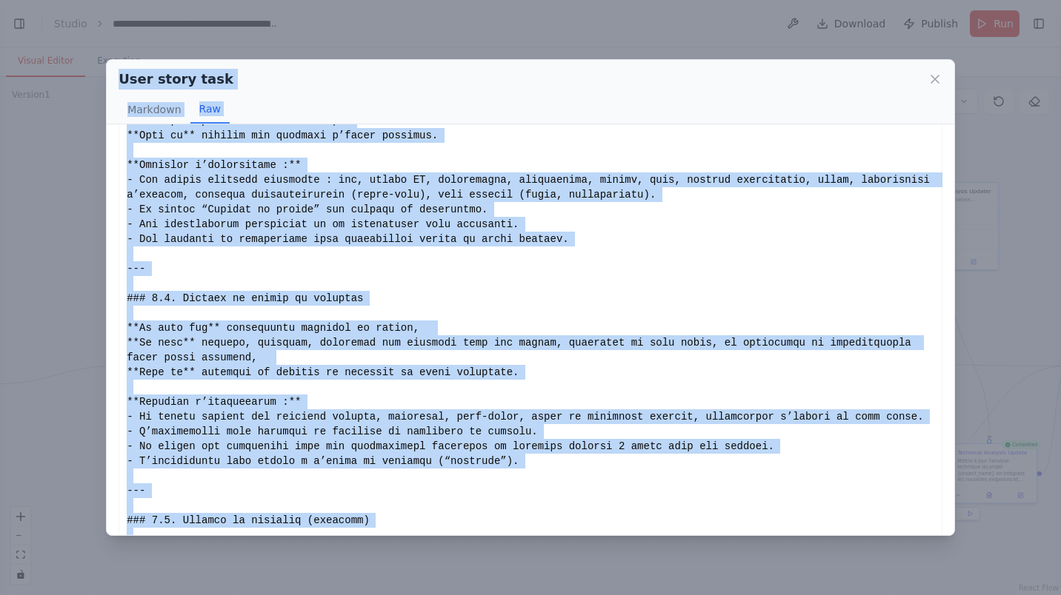
scroll to position [0, 0]
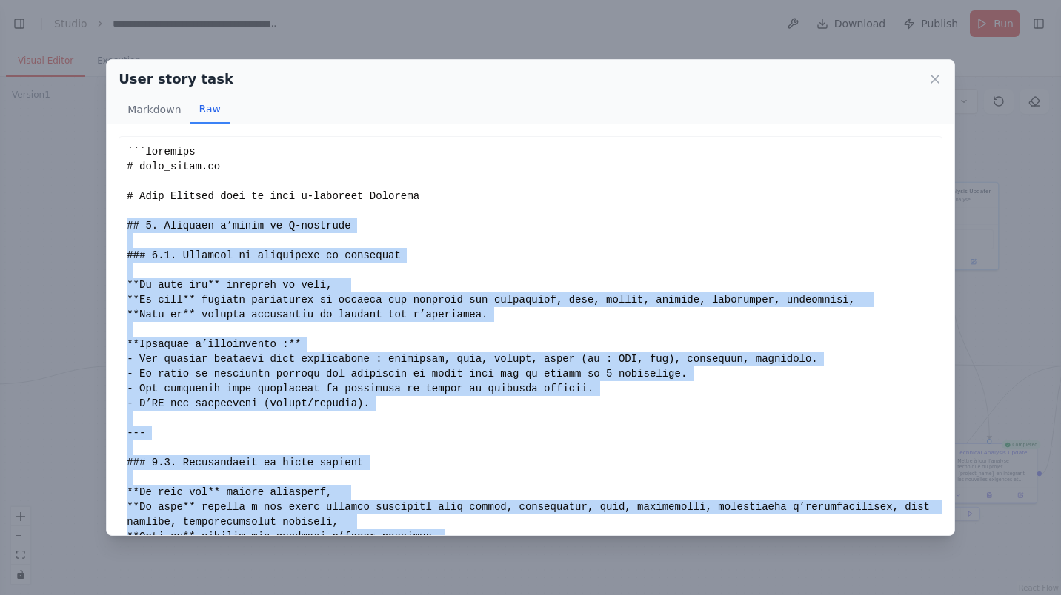
drag, startPoint x: 157, startPoint y: 468, endPoint x: 121, endPoint y: 224, distance: 246.4
copy div "## 1. Parcours d’achat et E-commerce ### 1.1. Parcours de navigation et recherc…"
click at [932, 84] on icon at bounding box center [934, 79] width 15 height 15
